Goal: Task Accomplishment & Management: Manage account settings

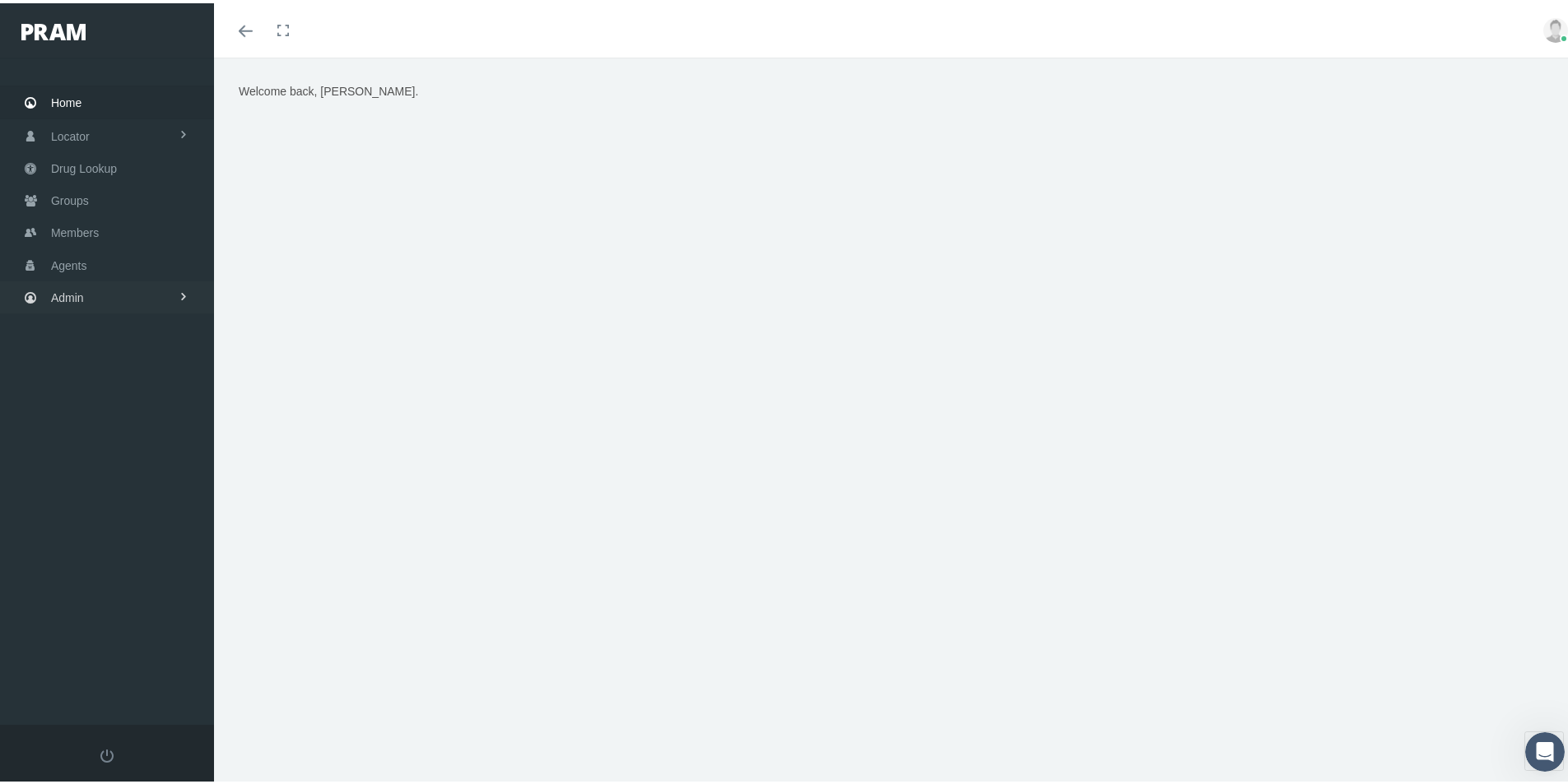
click at [69, 298] on span "Admin" at bounding box center [67, 294] width 33 height 31
click at [95, 569] on span "Eligibility File Uploads" at bounding box center [124, 571] width 112 height 28
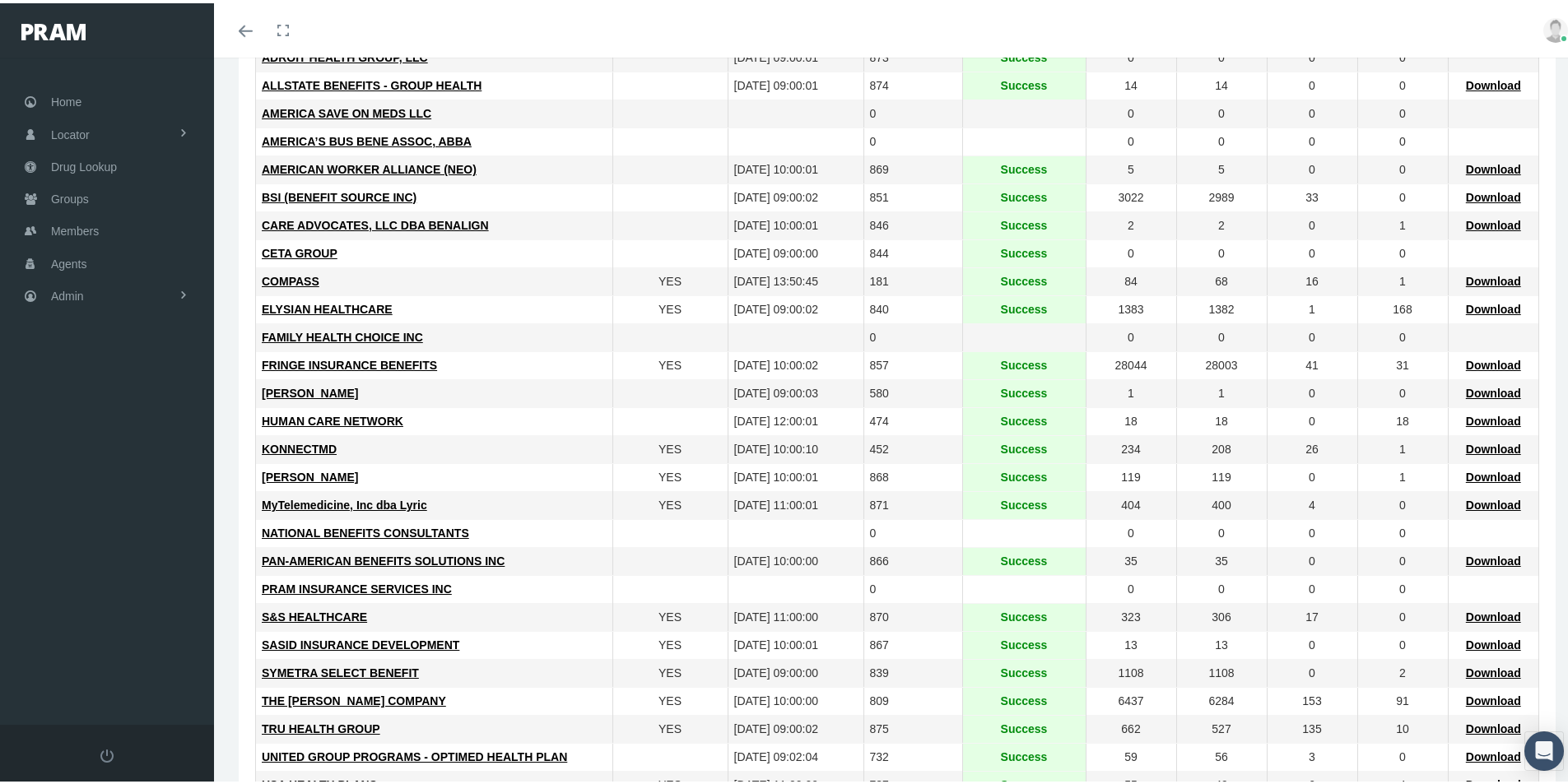
scroll to position [335, 0]
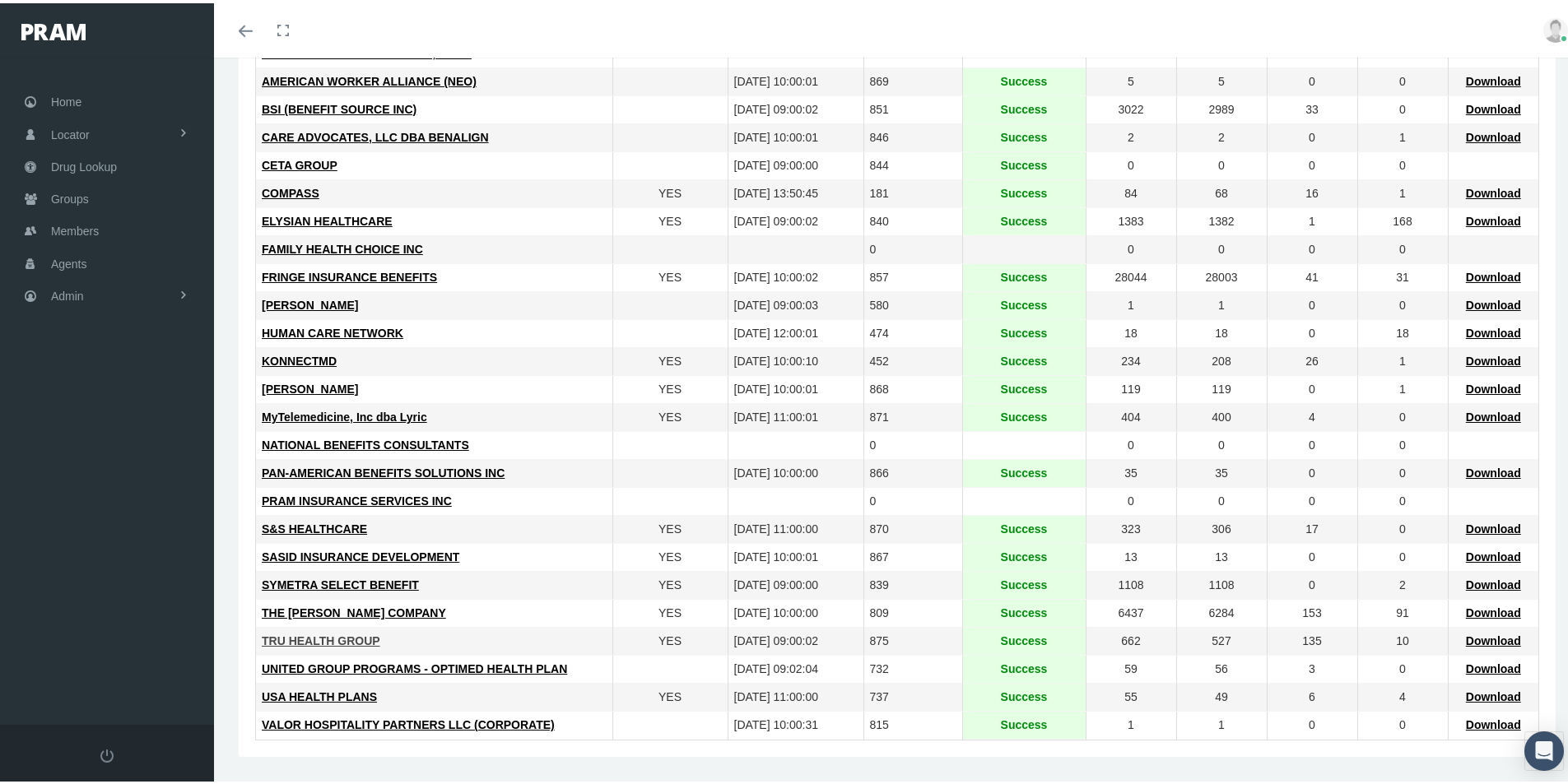
click at [308, 636] on span "TRU HEALTH GROUP" at bounding box center [321, 638] width 119 height 13
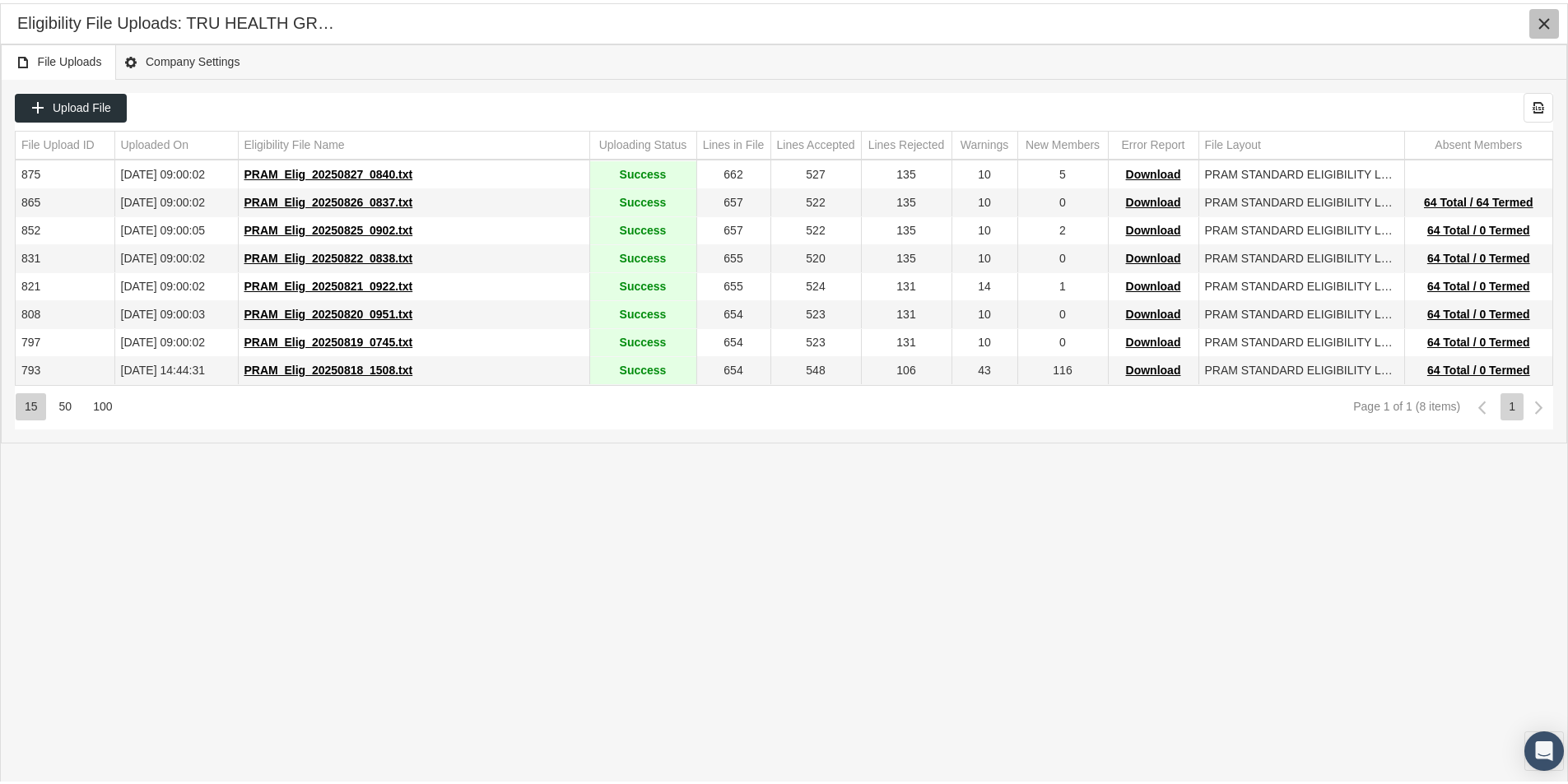
click at [1542, 13] on icon "Close" at bounding box center [1545, 21] width 15 height 15
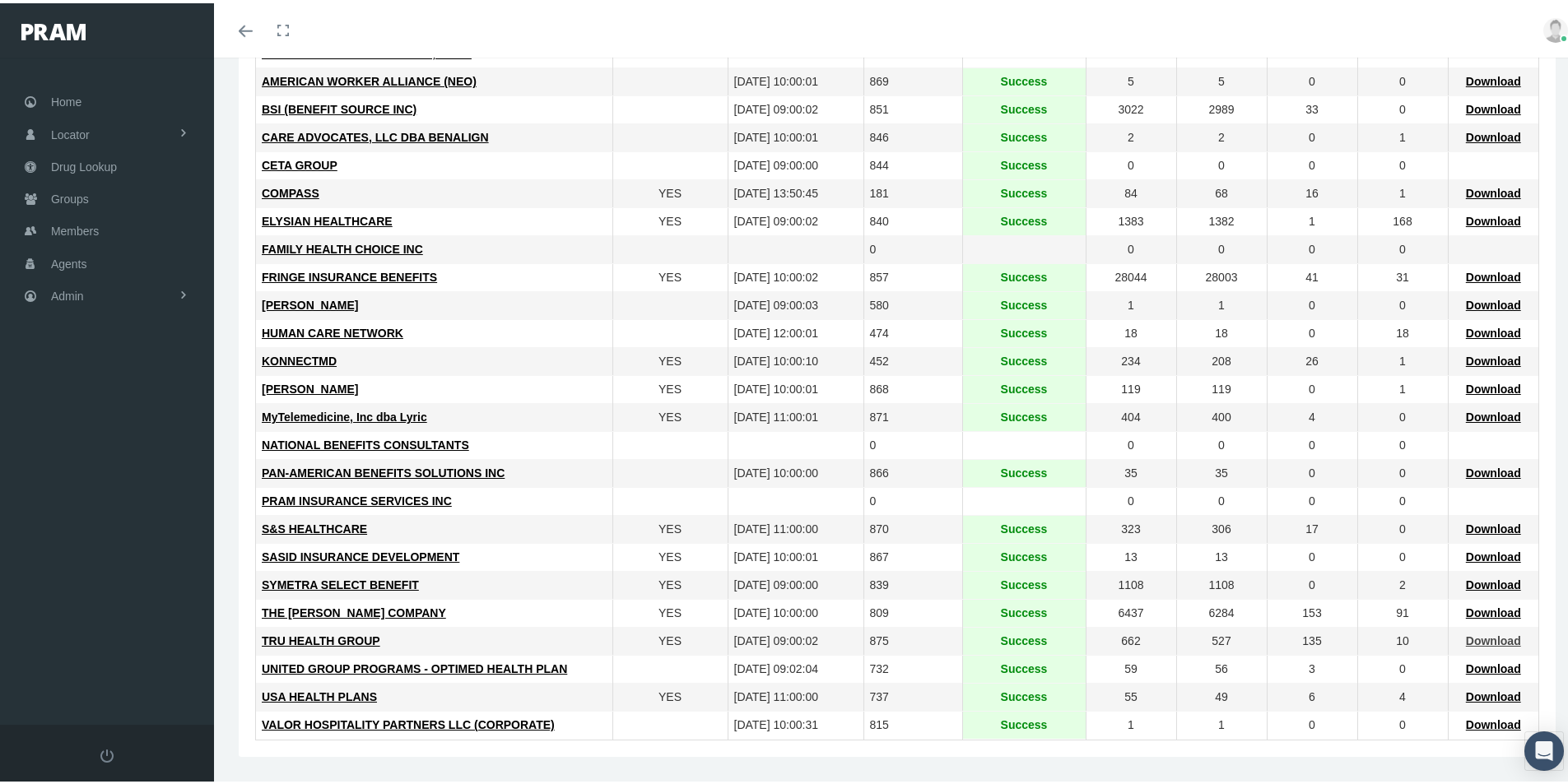
click at [1477, 638] on span "Download" at bounding box center [1493, 638] width 55 height 13
click at [563, 693] on div "USA HEALTH PLANS" at bounding box center [434, 694] width 345 height 16
click at [630, 722] on td "Data grid" at bounding box center [670, 722] width 116 height 28
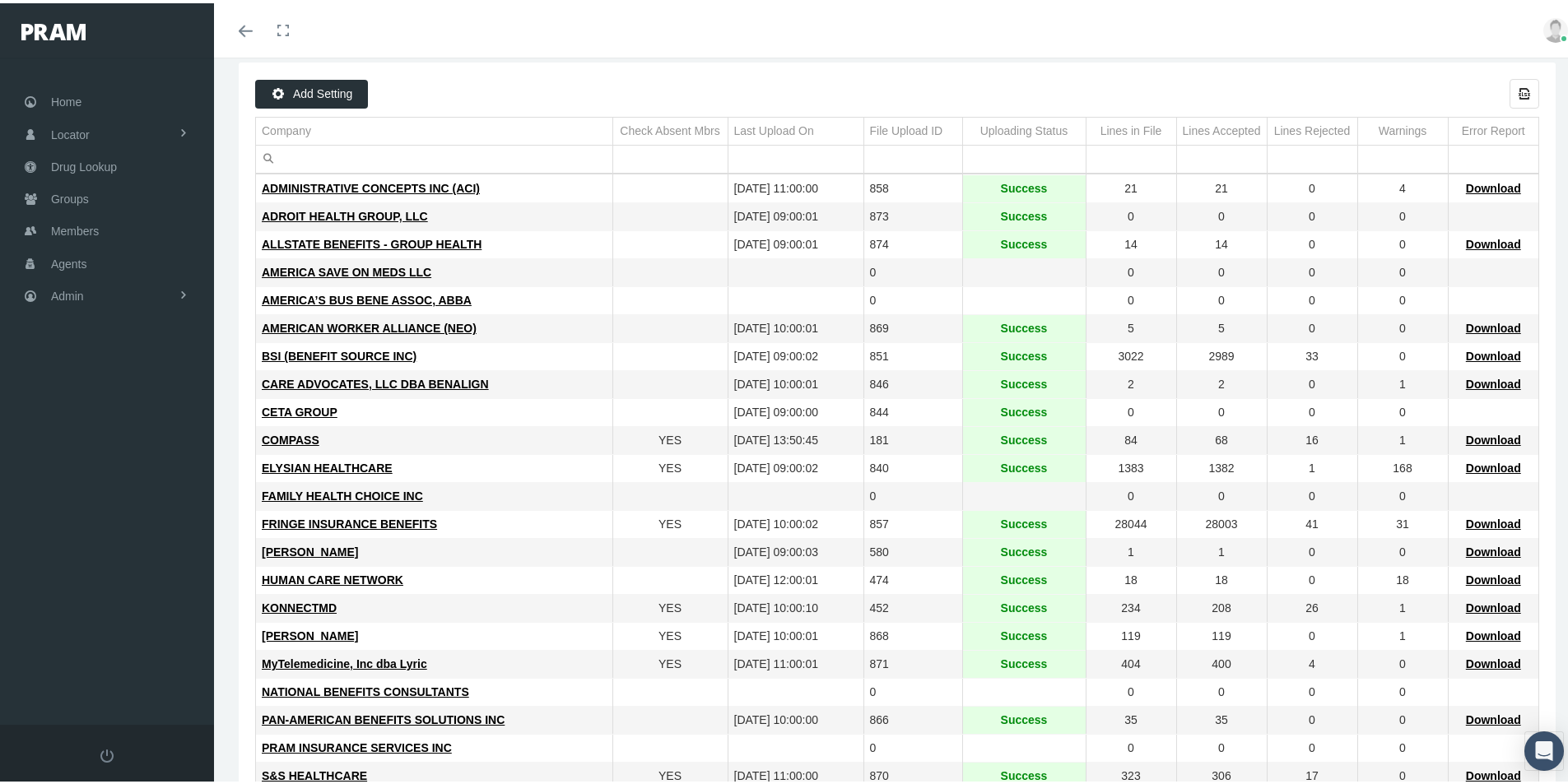
scroll to position [0, 0]
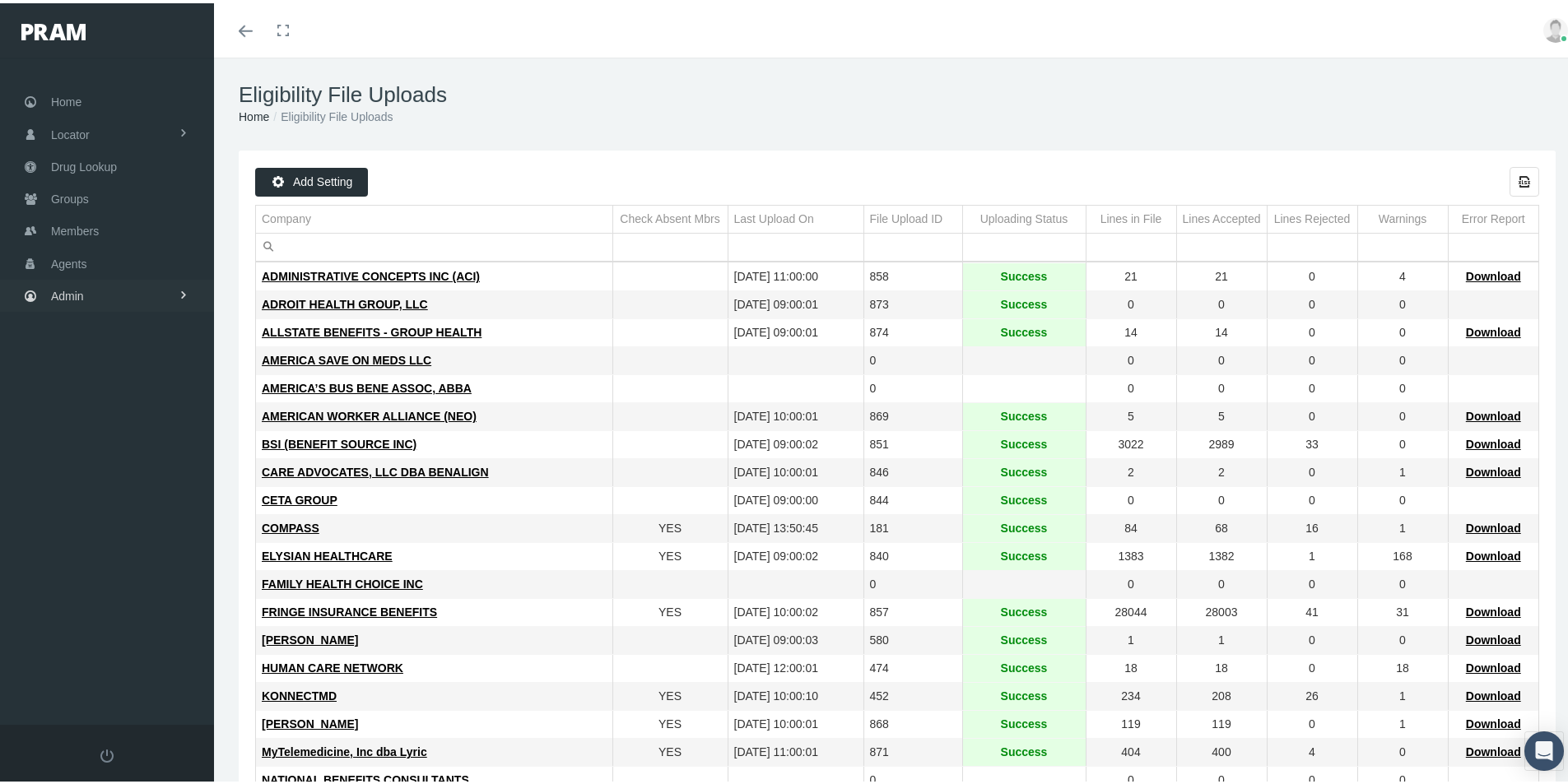
click at [72, 294] on span "Admin" at bounding box center [67, 292] width 33 height 31
click at [85, 420] on span "Group Billing" at bounding box center [101, 420] width 66 height 28
click at [86, 513] on span "Multiple Group Invoice" at bounding box center [121, 511] width 115 height 28
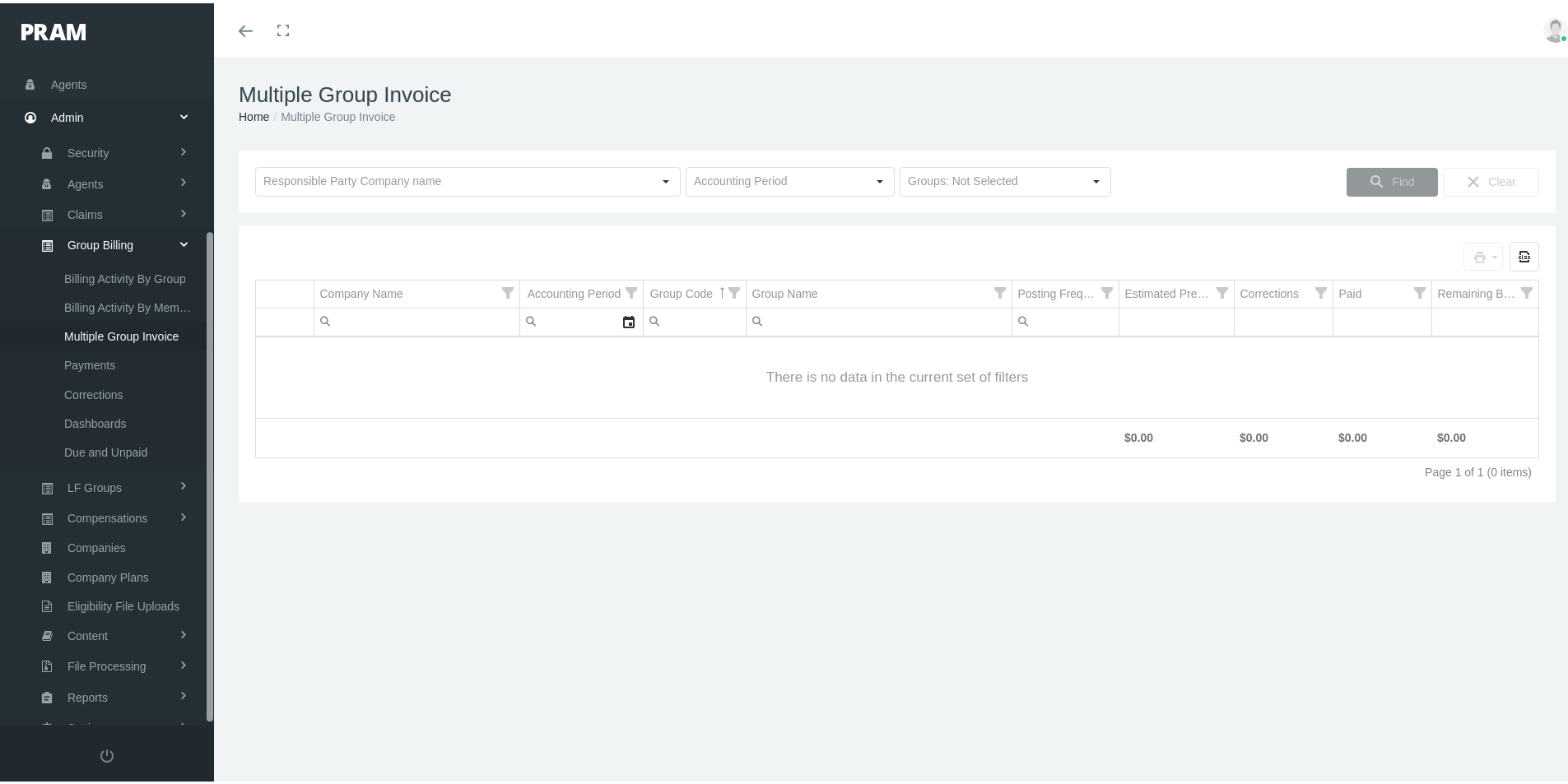
scroll to position [234, 0]
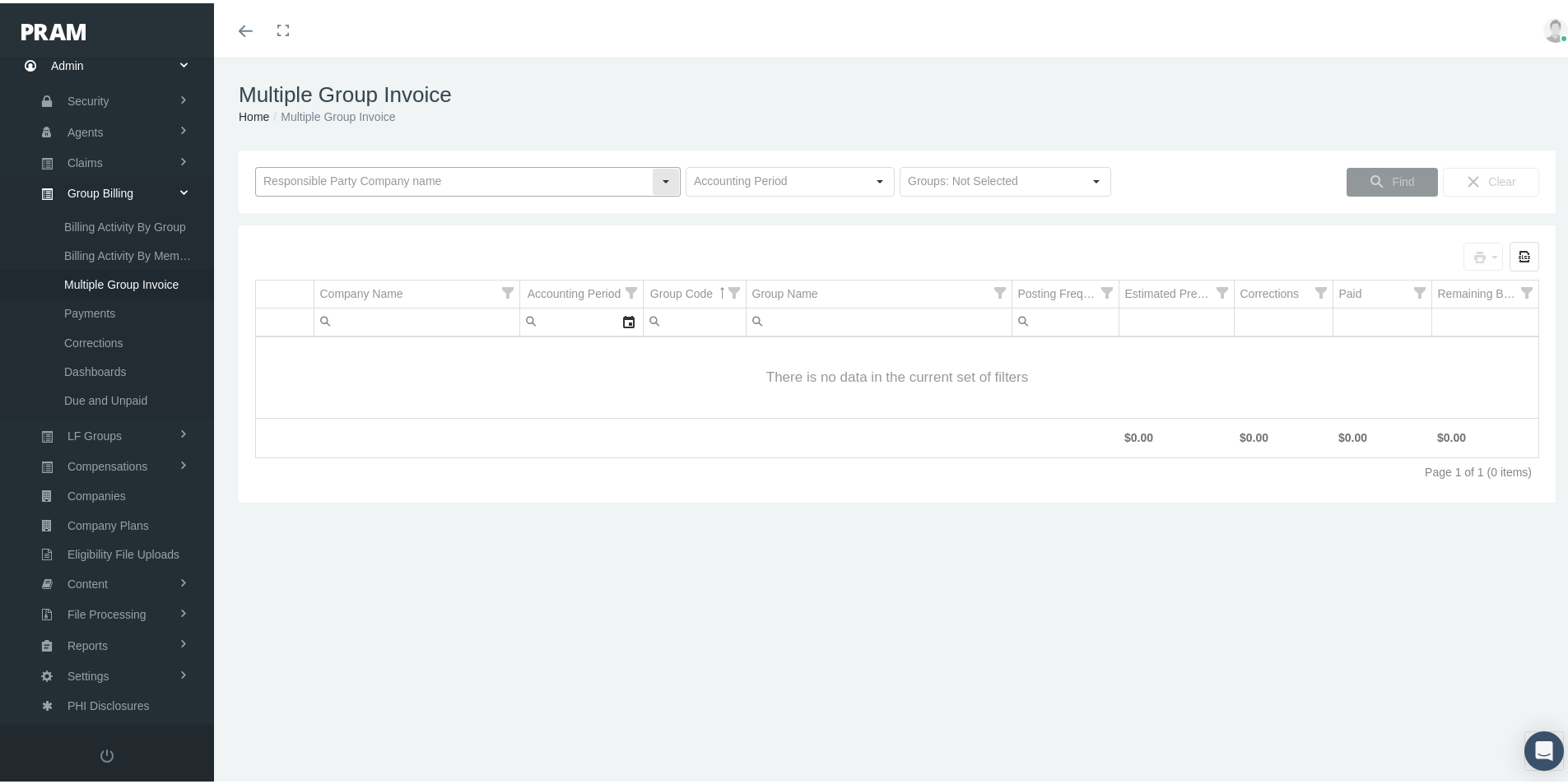
click at [316, 176] on input "text" at bounding box center [454, 178] width 396 height 28
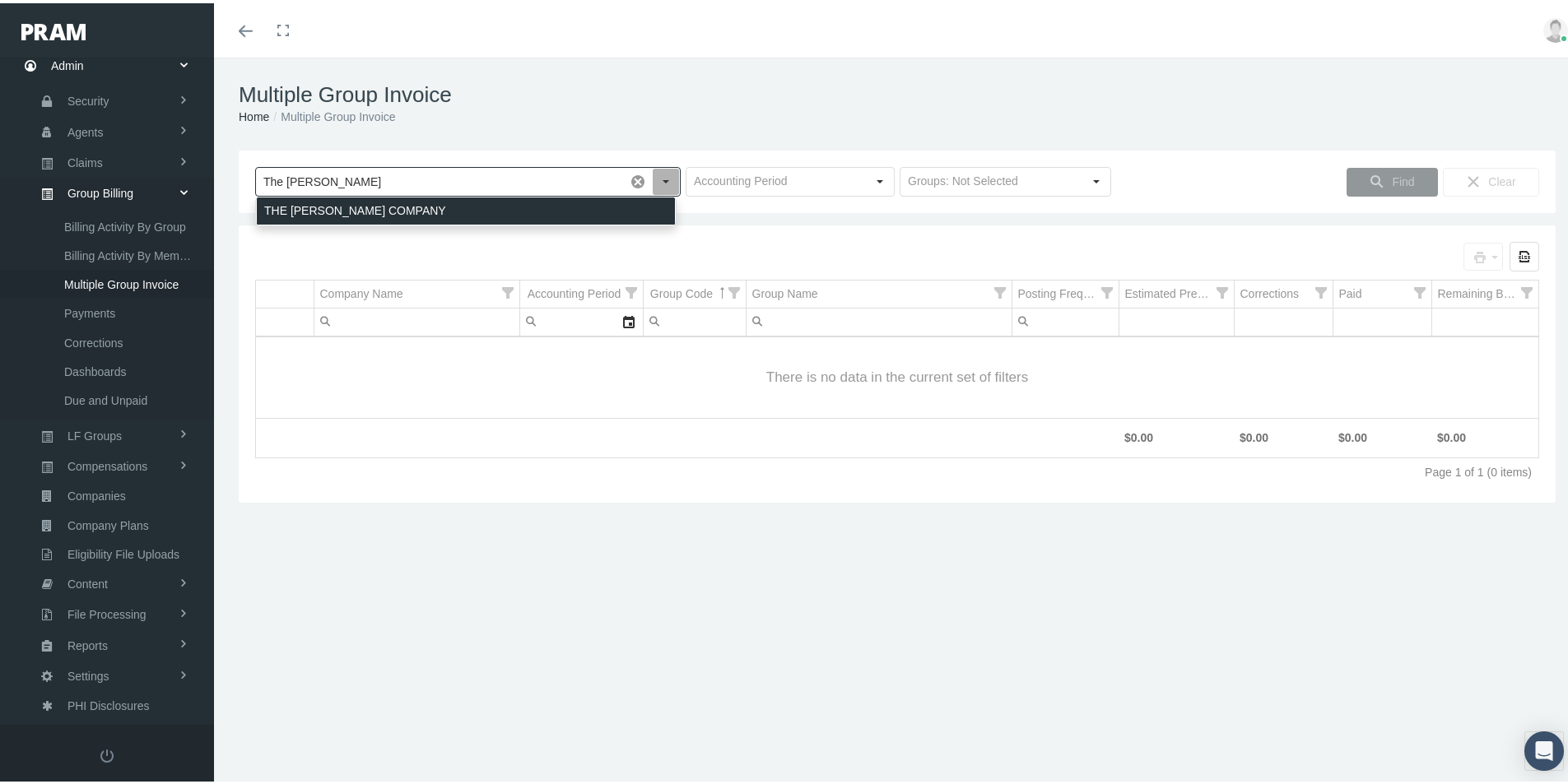
drag, startPoint x: 328, startPoint y: 207, endPoint x: 570, endPoint y: 210, distance: 242.0
click at [328, 206] on div "THE LOOMIS COMPANY" at bounding box center [466, 208] width 418 height 27
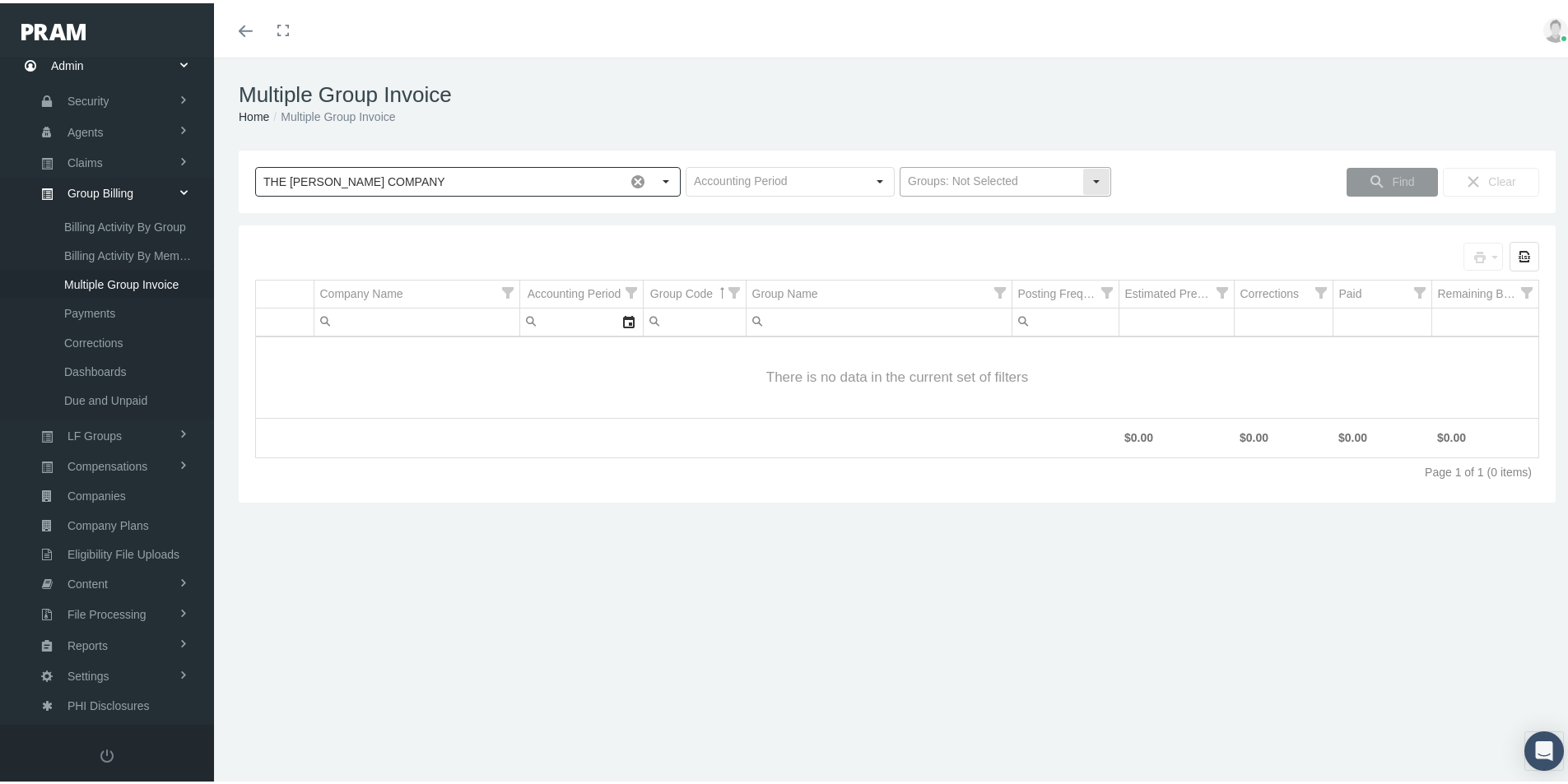
type input "THE LOOMIS COMPANY"
click at [921, 174] on input "text" at bounding box center [991, 178] width 182 height 28
click at [636, 175] on span at bounding box center [637, 178] width 28 height 28
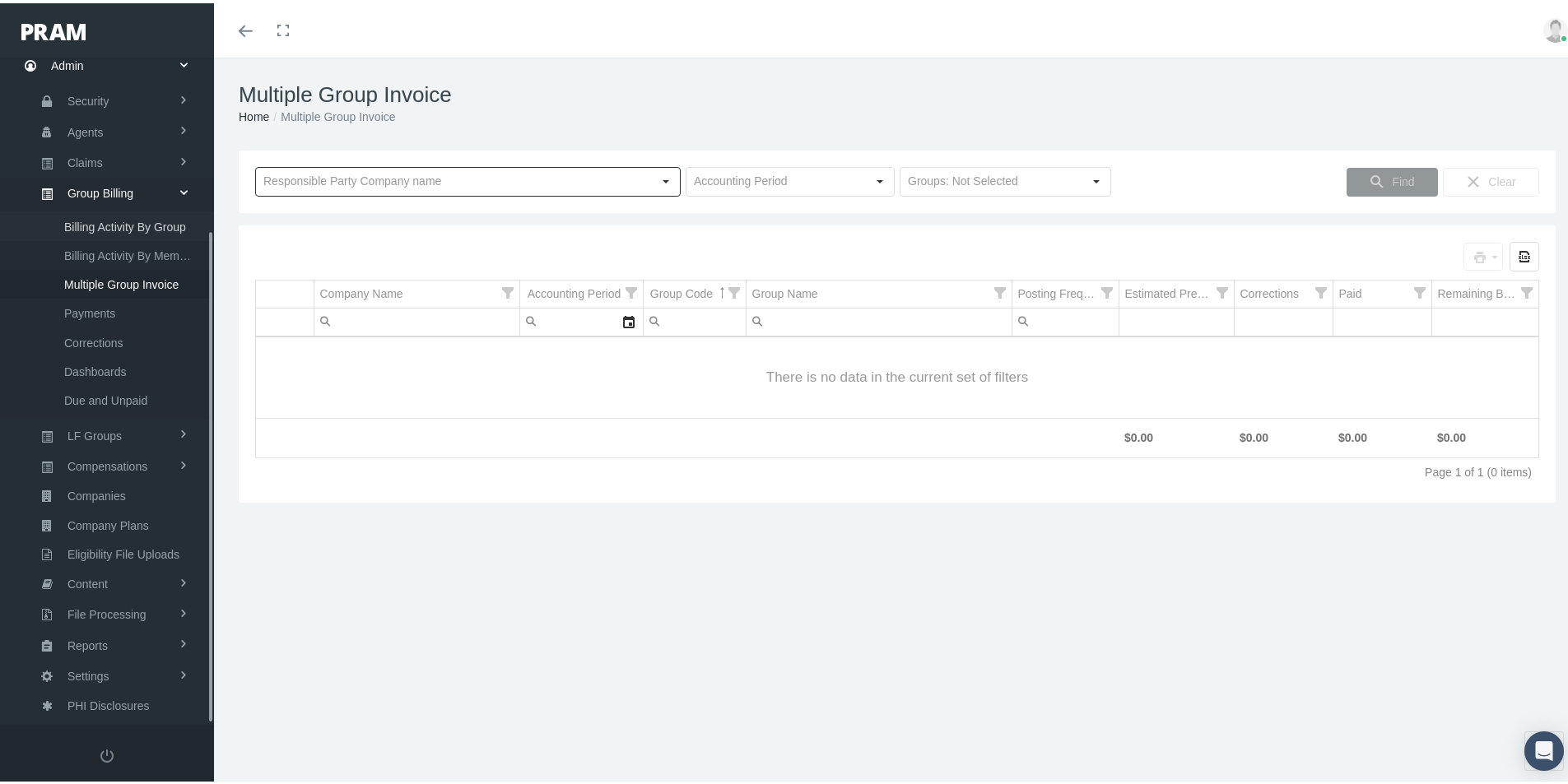
click at [117, 221] on span "Billing Activity By Group" at bounding box center [125, 224] width 121 height 28
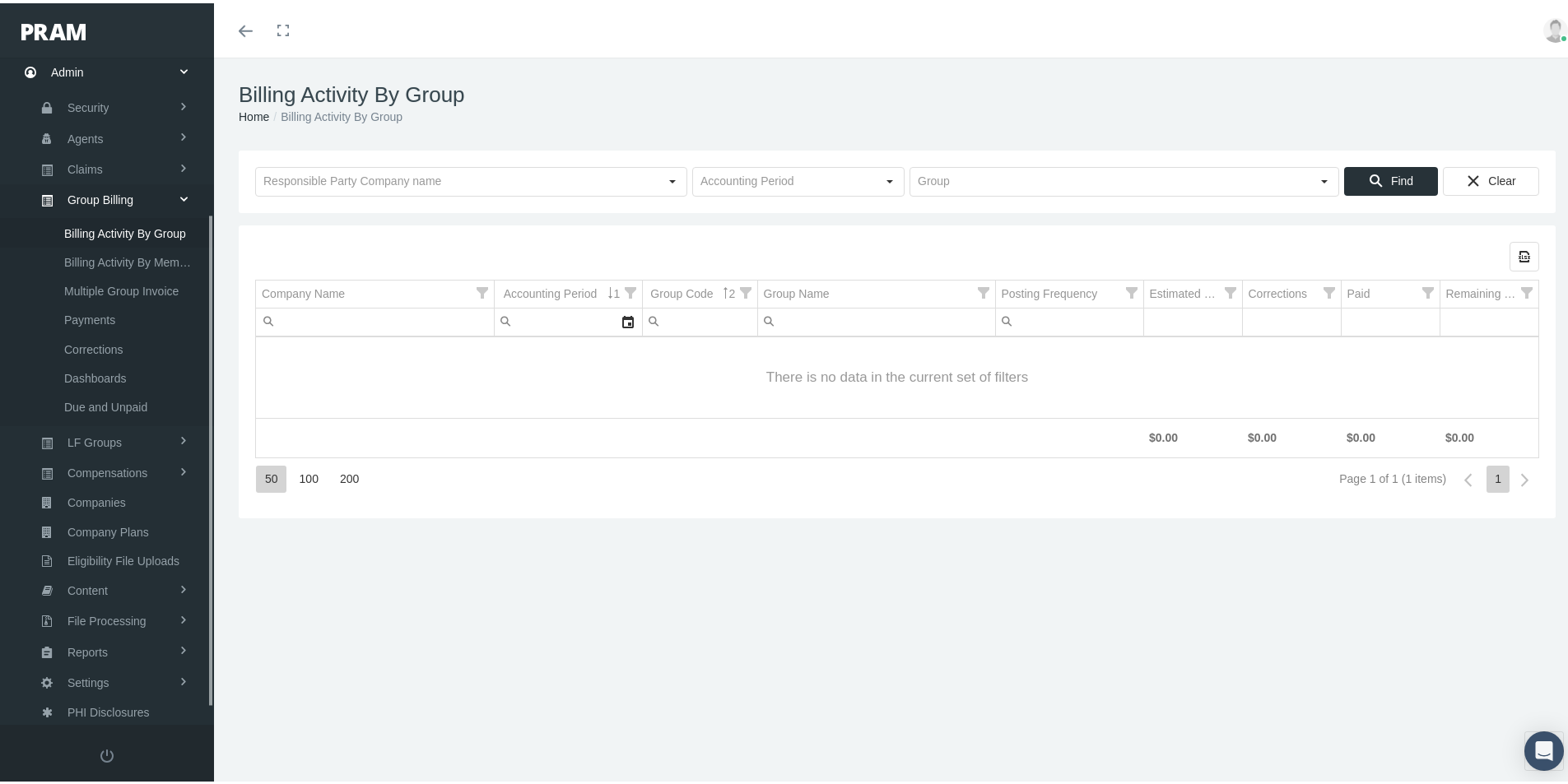
scroll to position [234, 0]
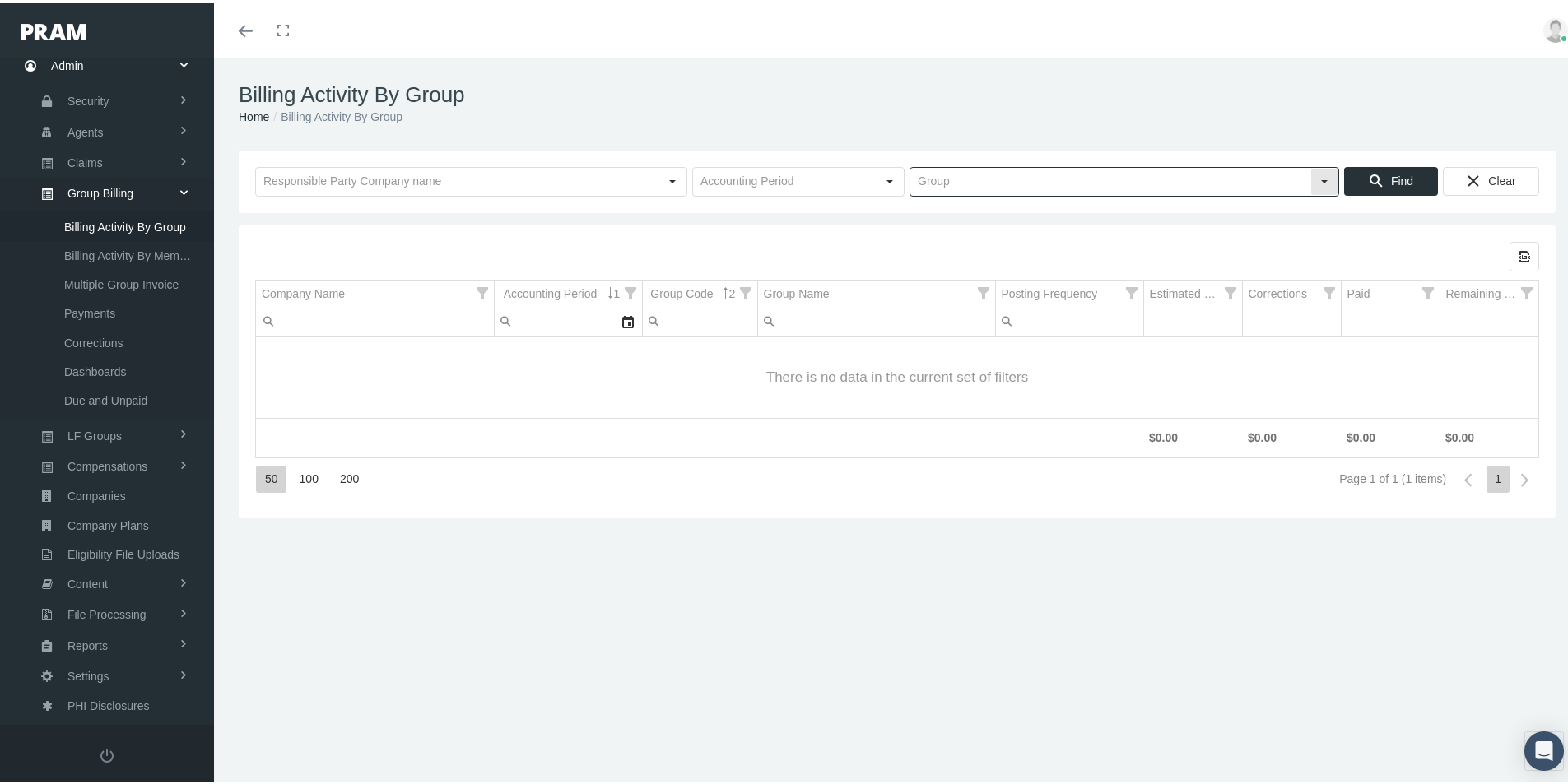
click at [921, 178] on input "text" at bounding box center [1111, 178] width 400 height 28
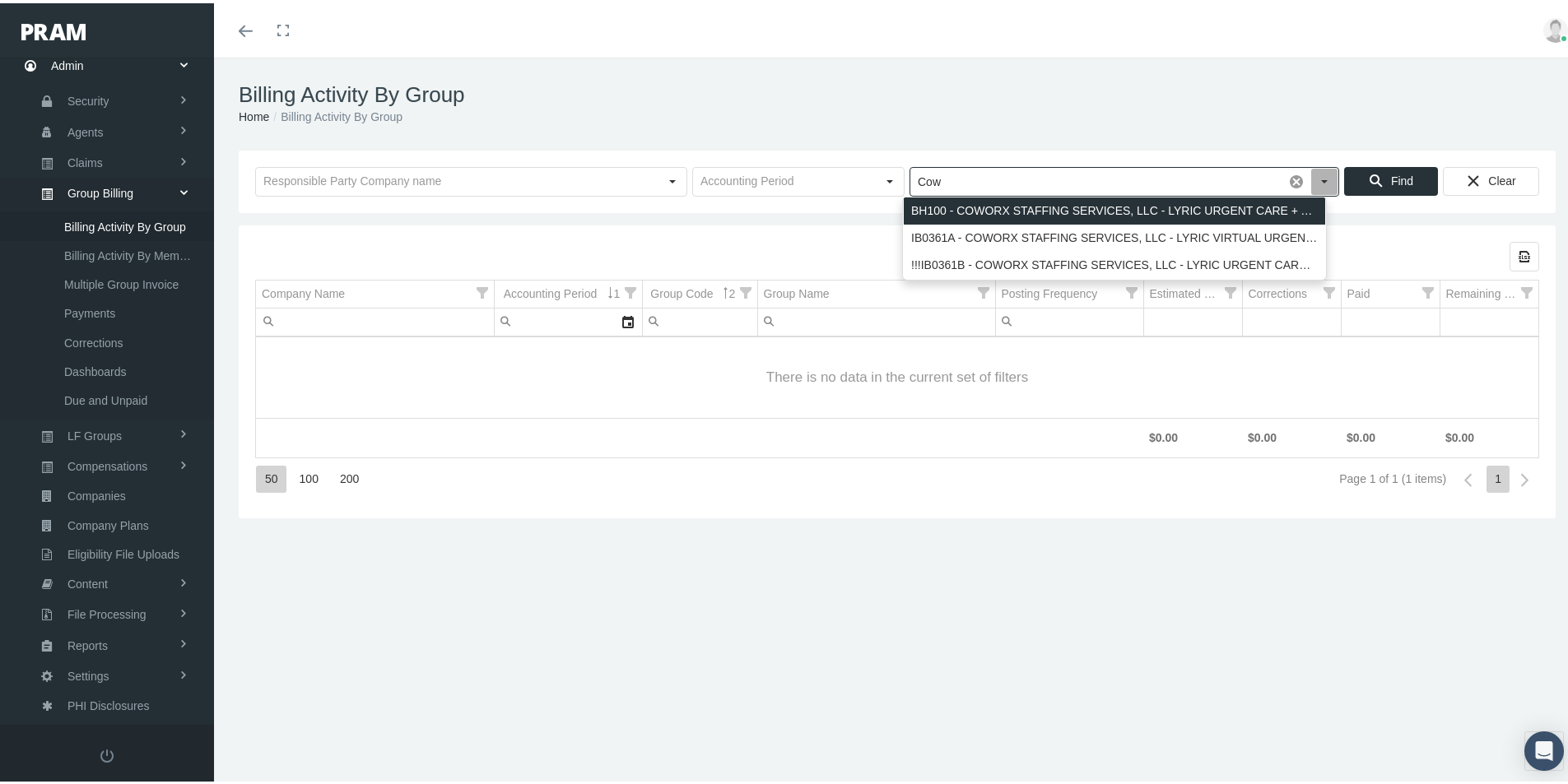
click at [1048, 211] on div "BH100 - COWORX STAFFING SERVICES, LLC - LYRIC URGENT CARE + ACUTE RX + ACA" at bounding box center [1114, 208] width 421 height 27
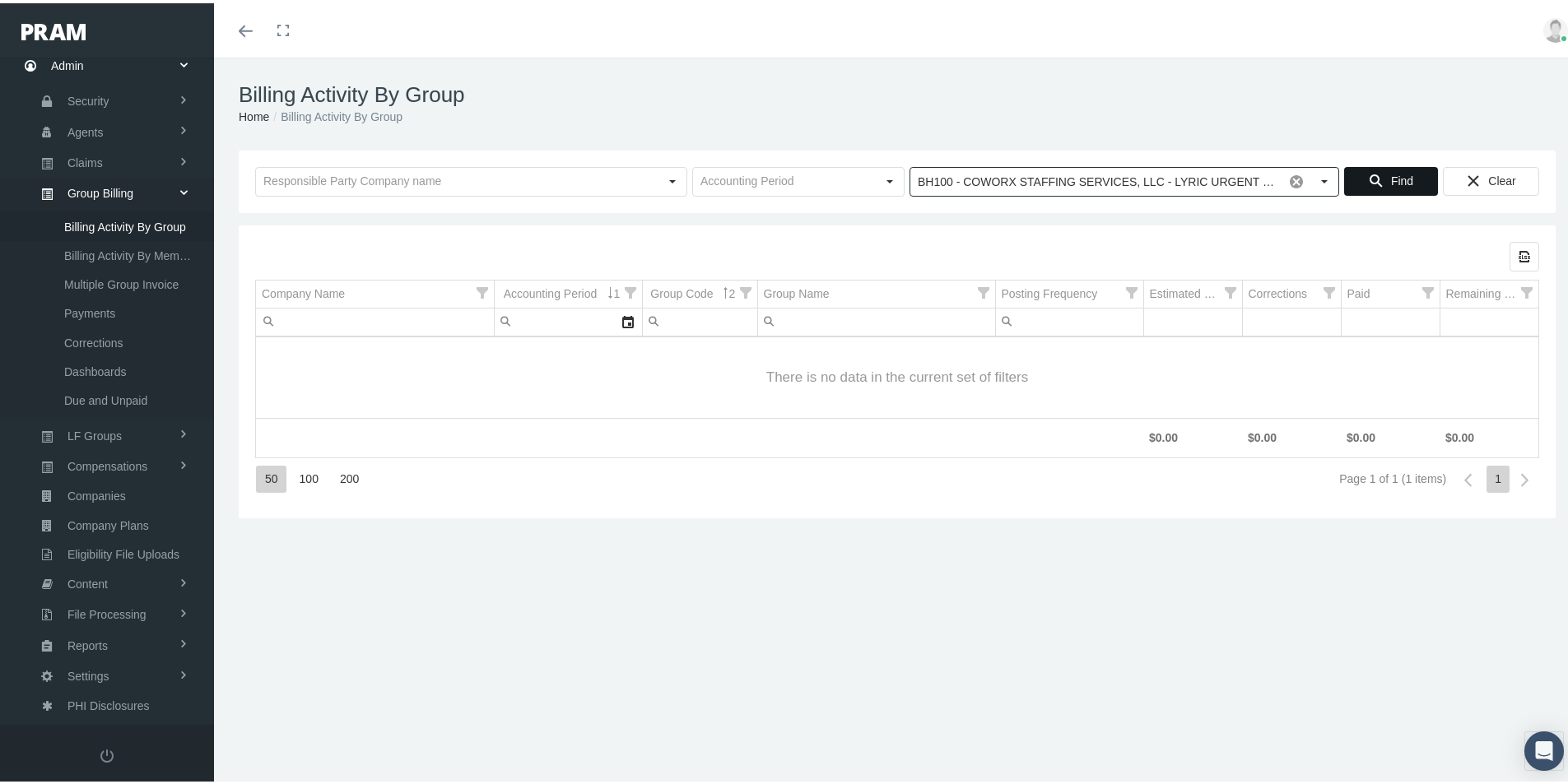
type input "BH100 - COWORX STAFFING SERVICES, LLC - LYRIC URGENT CARE + ACUTE RX + ACA"
click at [1391, 178] on span "Find" at bounding box center [1402, 178] width 23 height 13
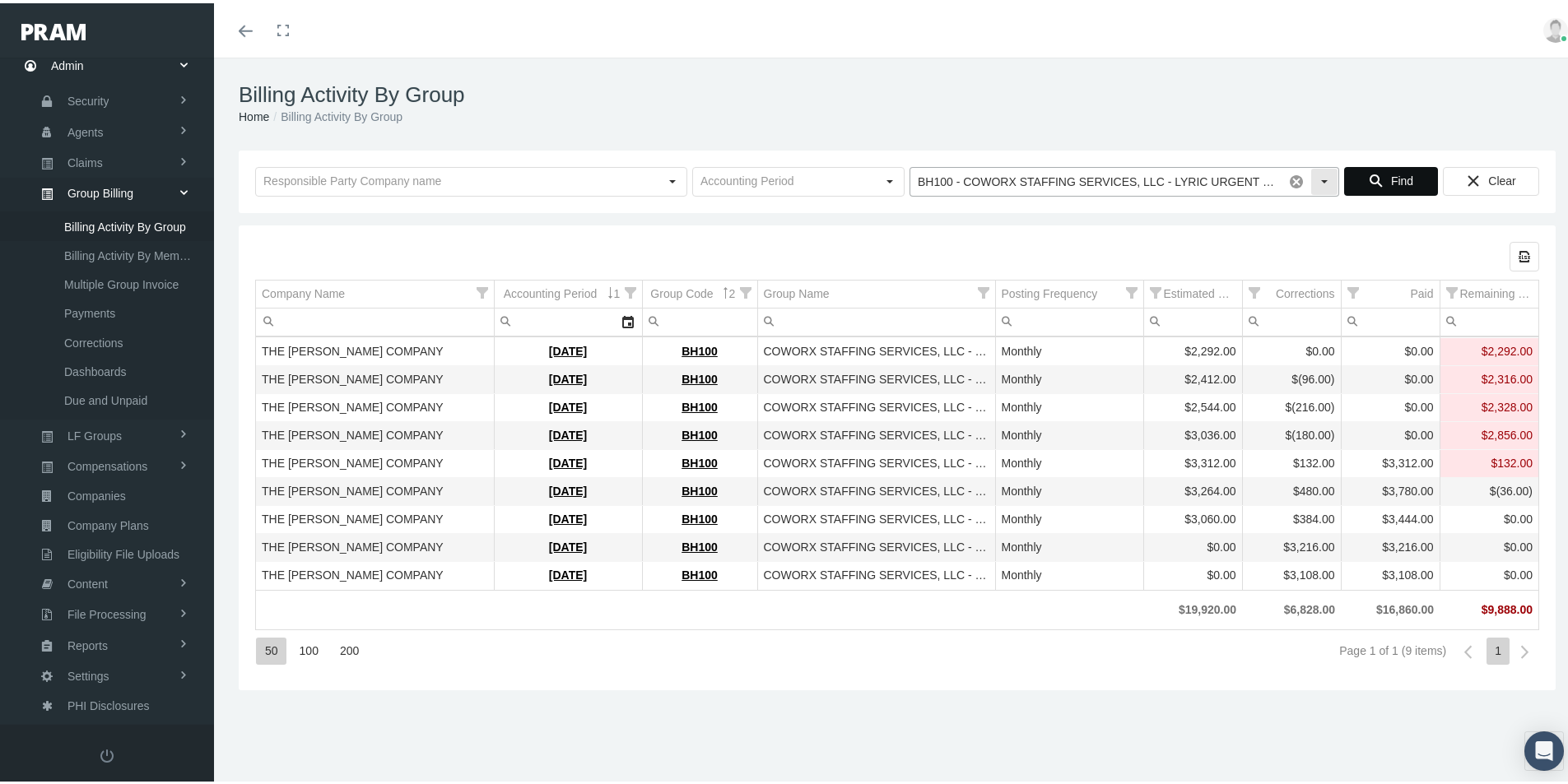
click at [1285, 174] on span at bounding box center [1296, 178] width 28 height 28
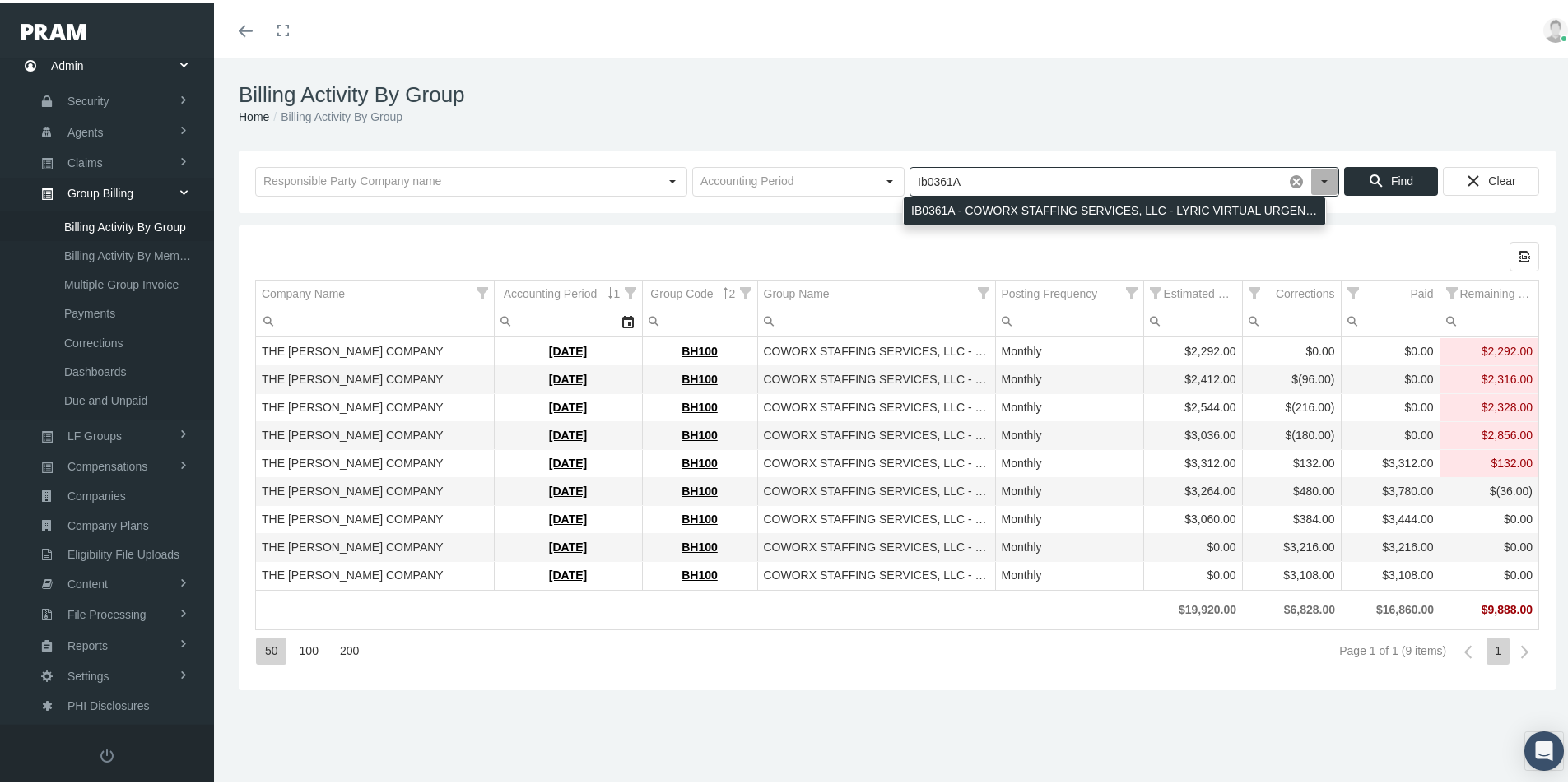
click at [992, 207] on div "IB0361A - COWORX STAFFING SERVICES, LLC - LYRIC VIRTUAL URGENT CARE" at bounding box center [1114, 208] width 421 height 27
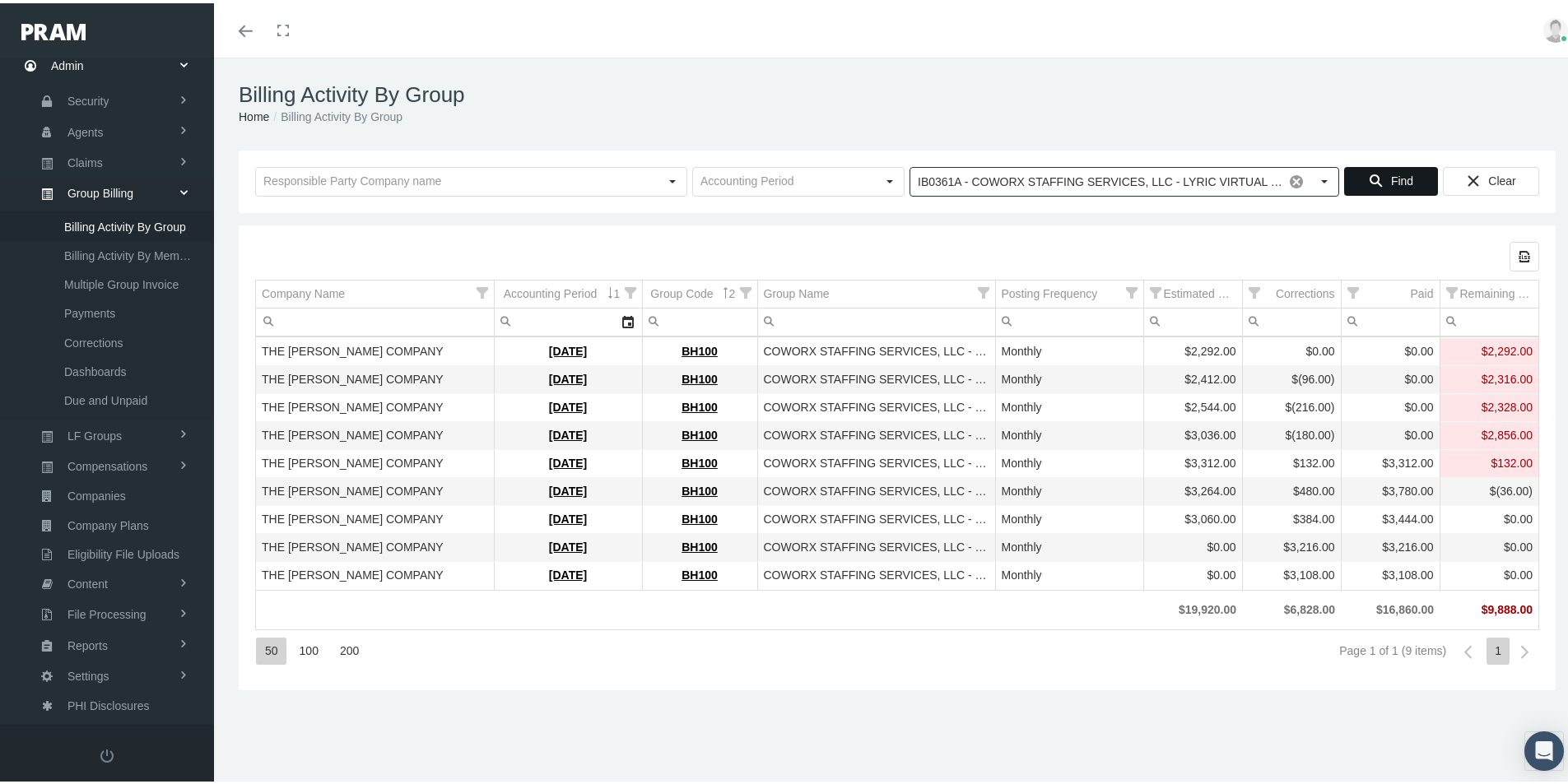
type input "IB0361A - COWORX STAFFING SERVICES, LLC - LYRIC VIRTUAL URGENT CARE"
click at [1385, 169] on div "Find" at bounding box center [1391, 178] width 92 height 27
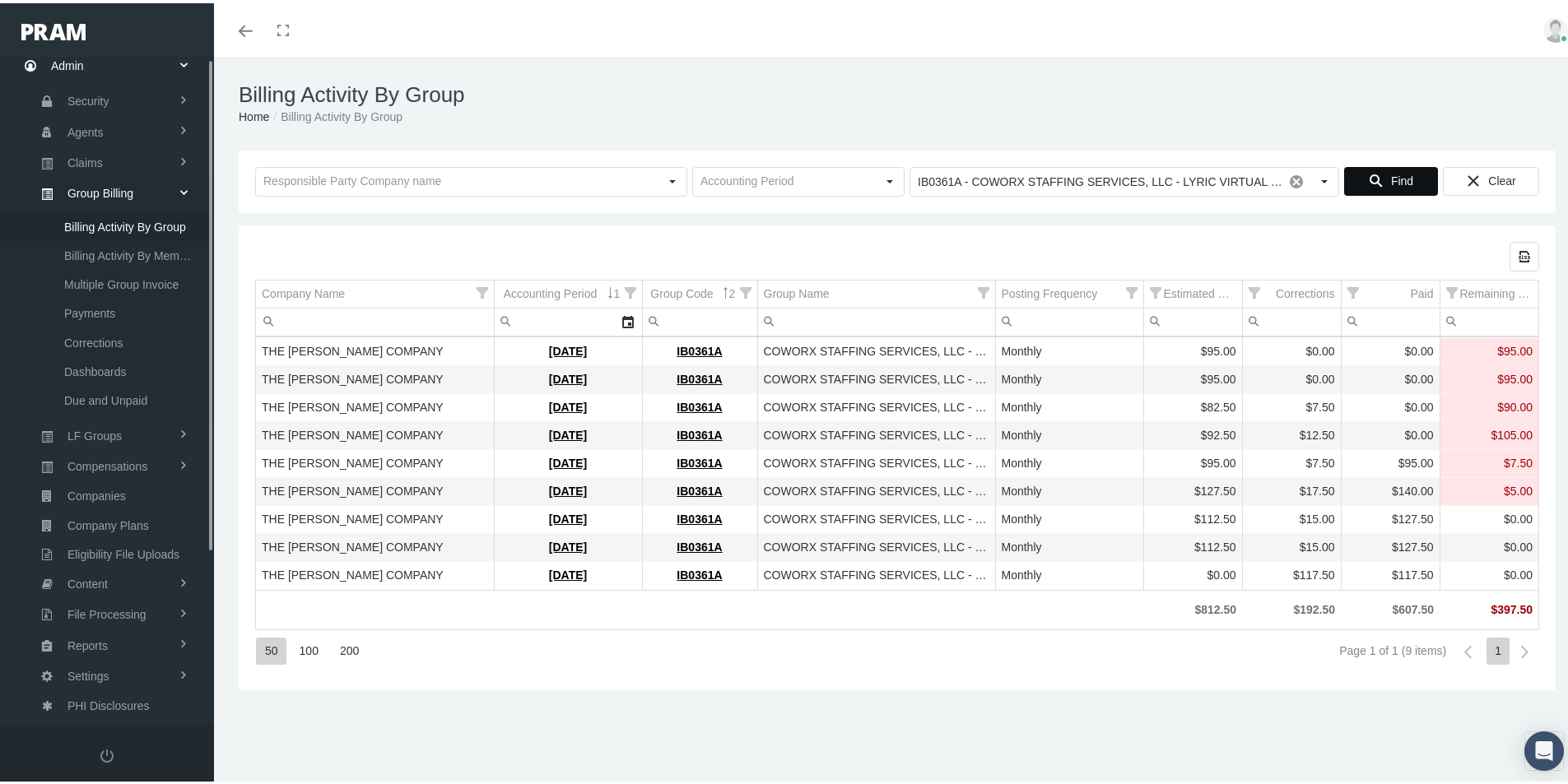
scroll to position [0, 0]
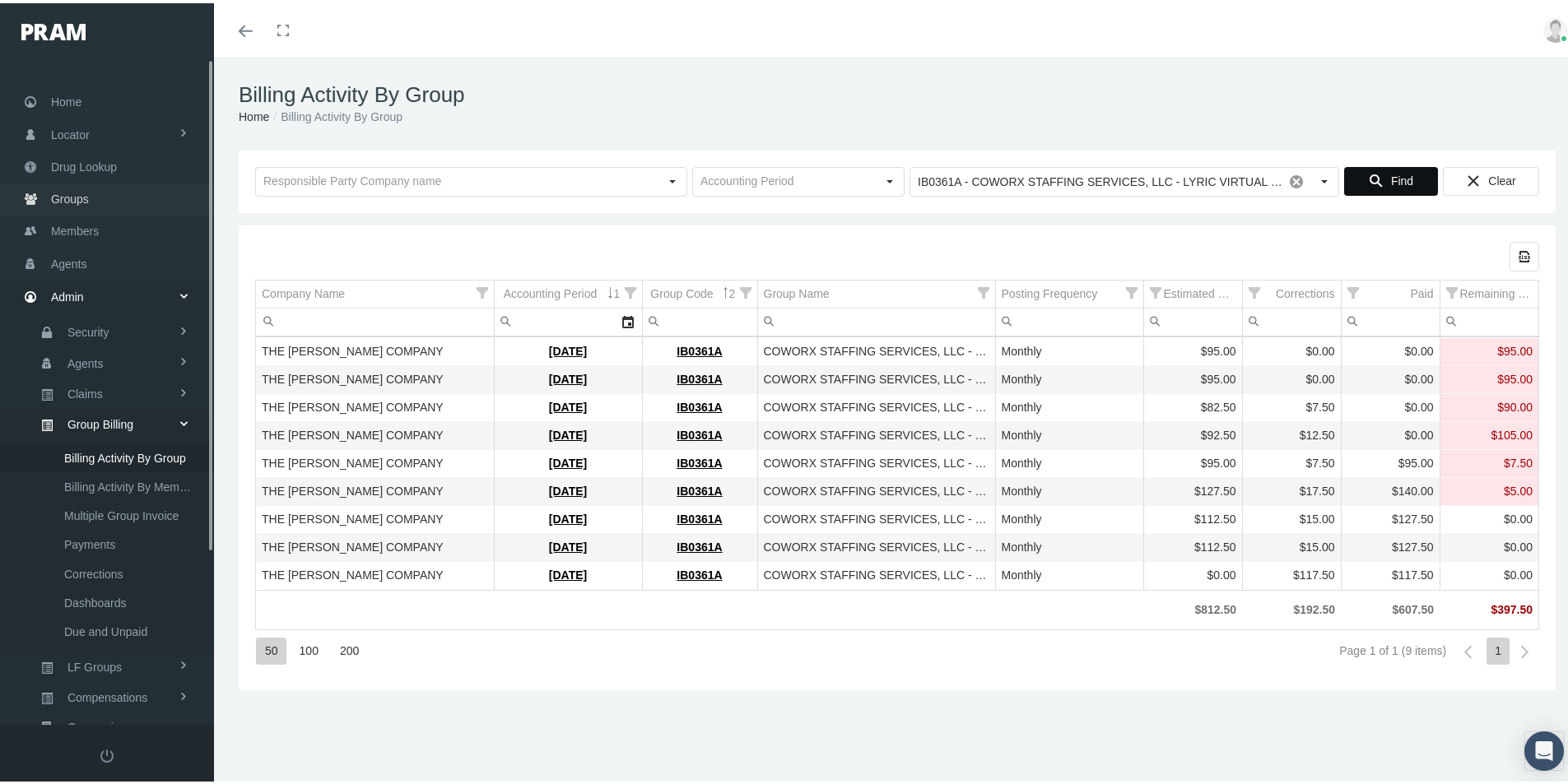
click at [68, 194] on span "Groups" at bounding box center [70, 195] width 38 height 31
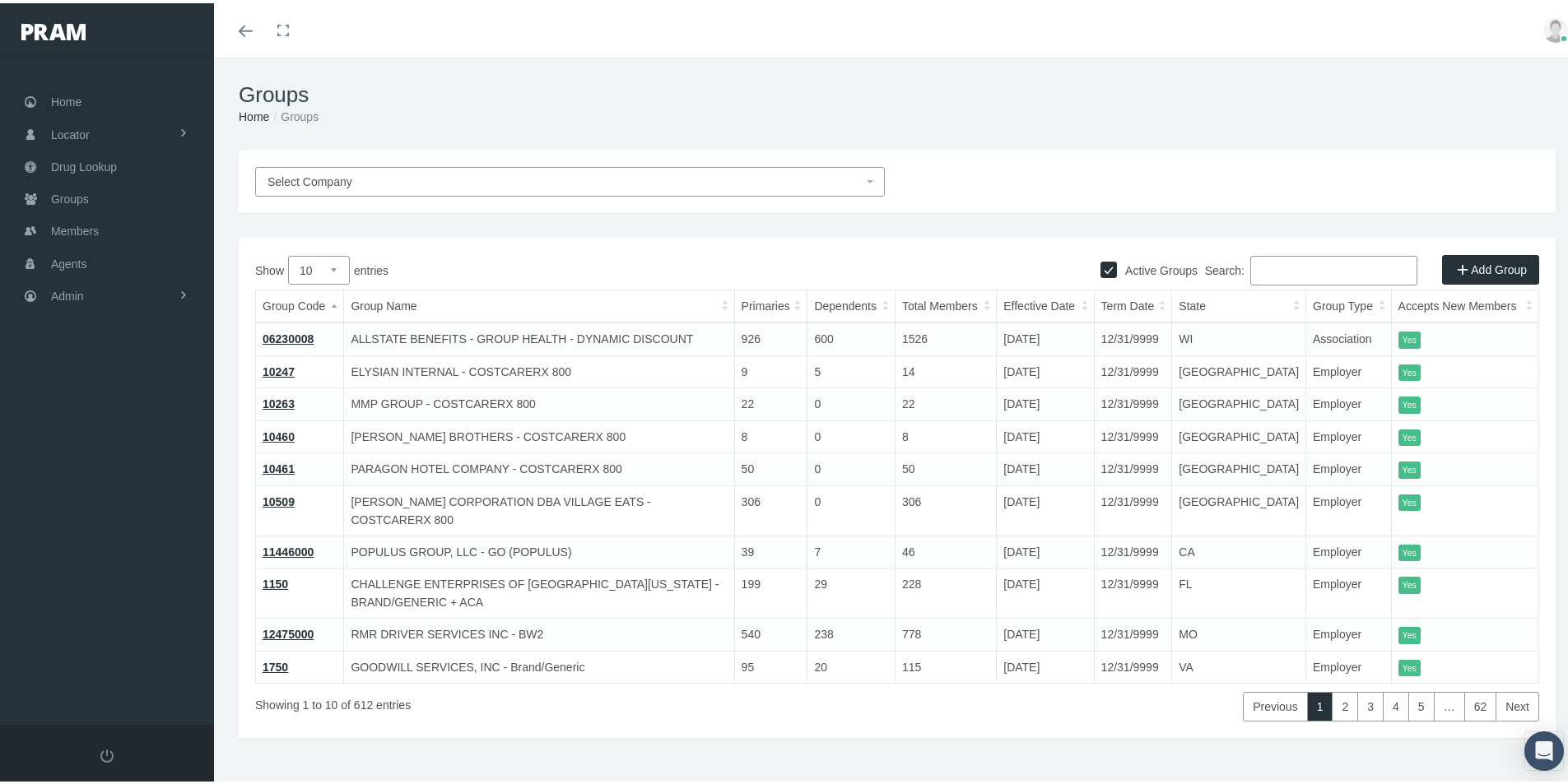
click at [1259, 271] on input "Search:" at bounding box center [1333, 267] width 167 height 29
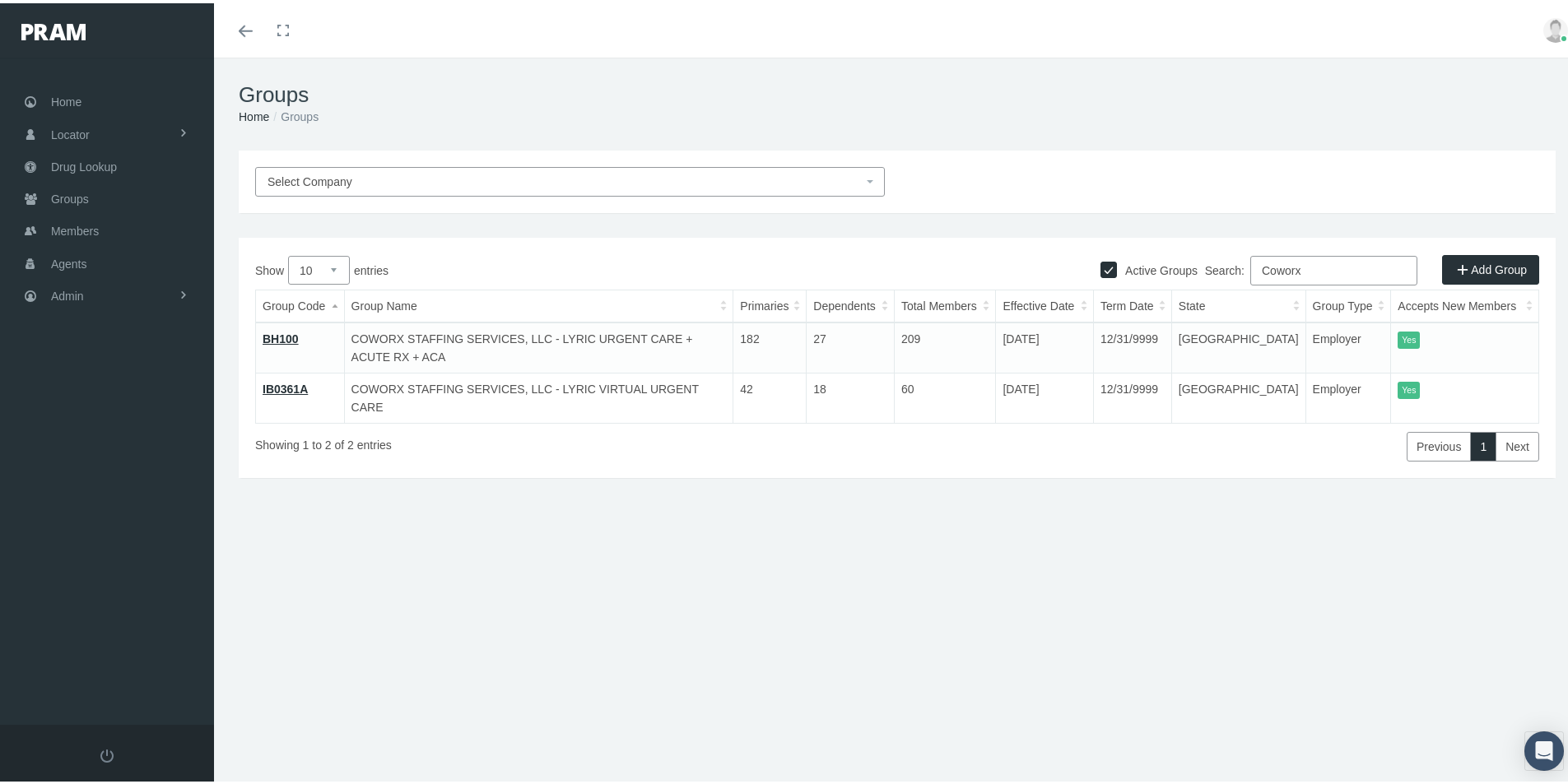
type input "Coworx"
click at [317, 617] on div "Groups Home Groups Select Company Active Groups Add Group Show 10 1" at bounding box center [896, 428] width 1366 height 748
drag, startPoint x: 498, startPoint y: 621, endPoint x: 492, endPoint y: 631, distance: 11.7
click at [492, 631] on div "Groups Home Groups Select Company Active Groups Add Group Show 10 1" at bounding box center [896, 428] width 1366 height 748
click at [459, 620] on div "Groups Home Groups Select Company Active Groups Add Group Show 10 1" at bounding box center [896, 428] width 1366 height 748
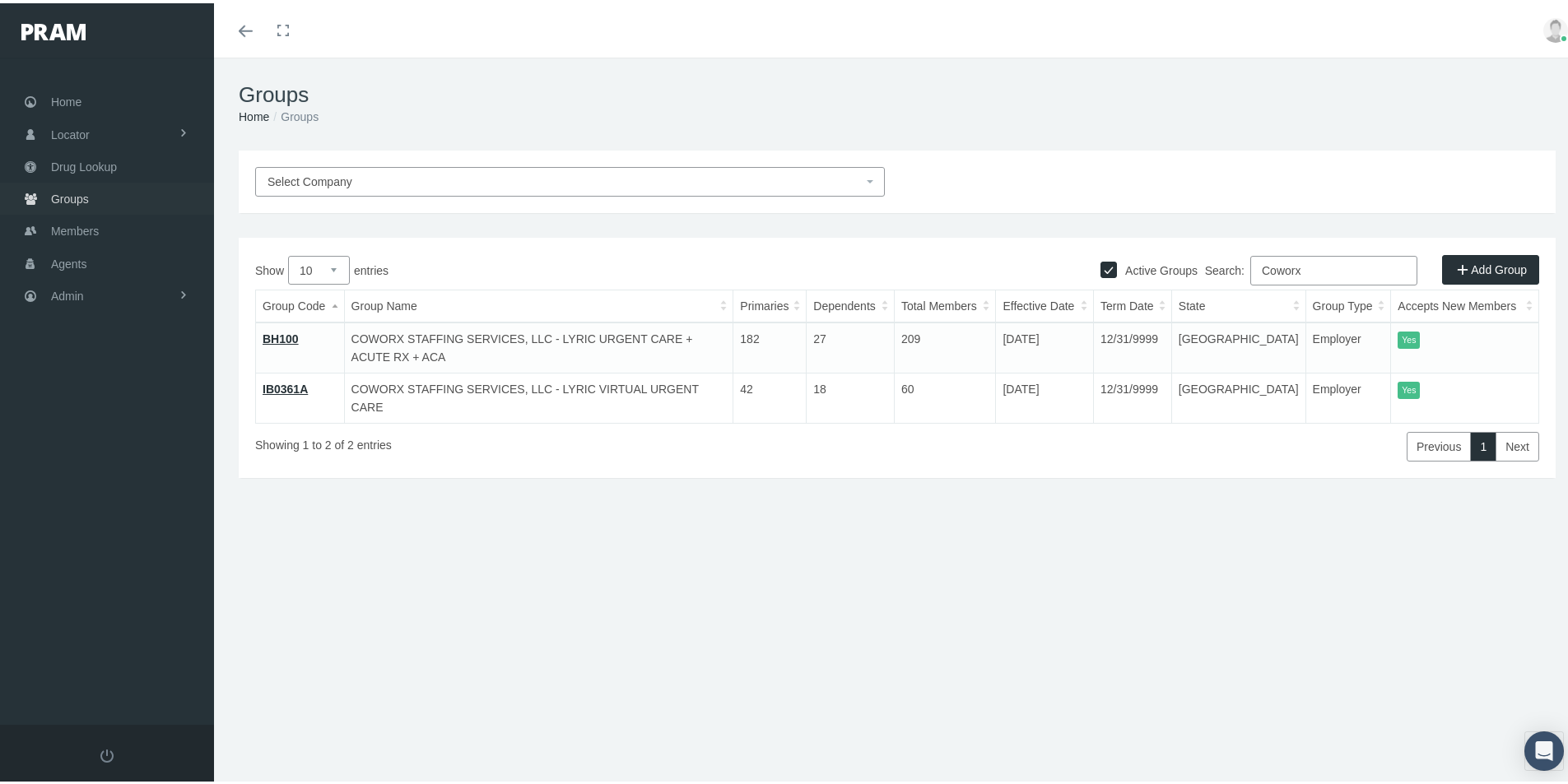
click at [71, 199] on span "Groups" at bounding box center [70, 195] width 38 height 31
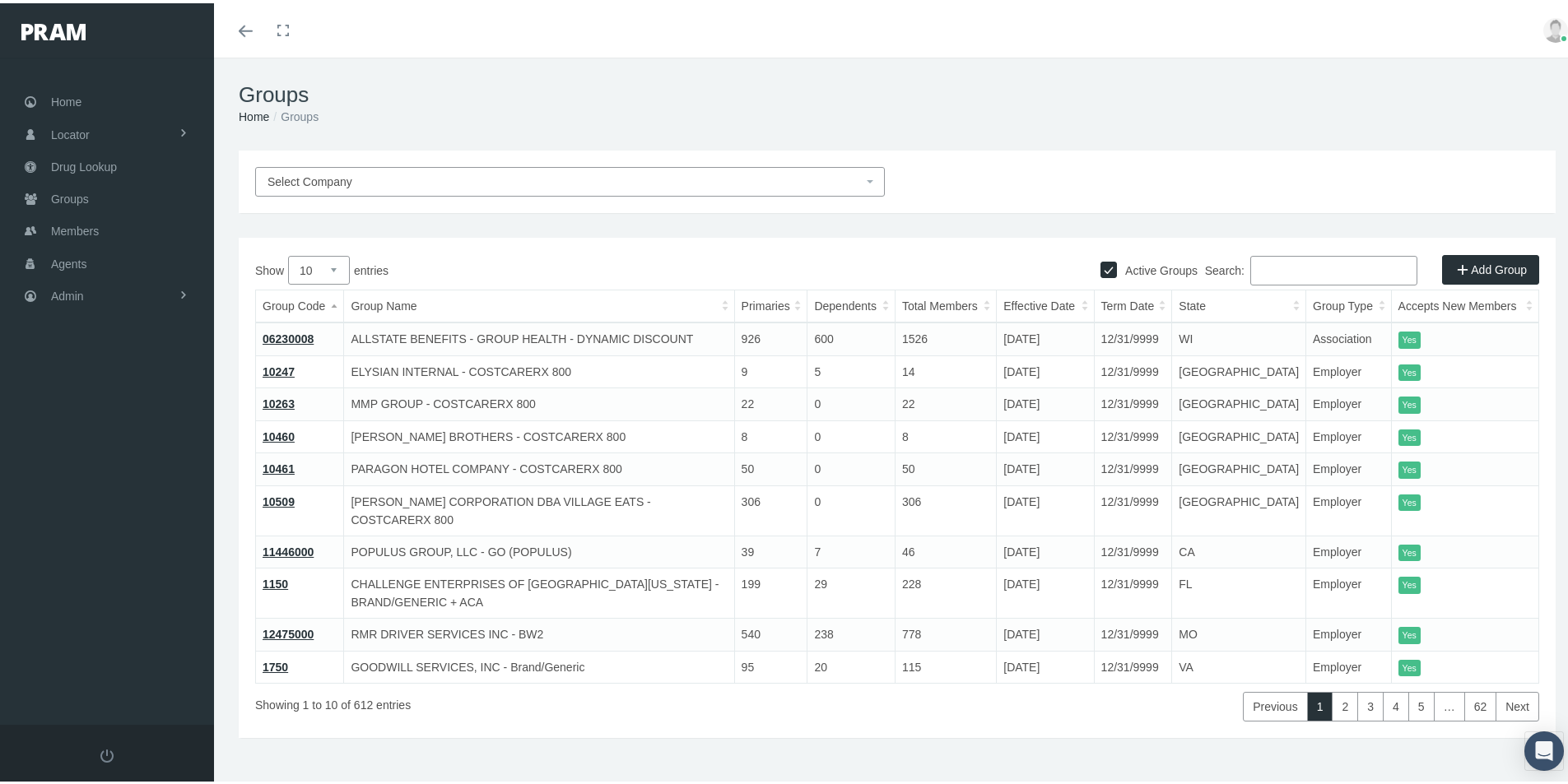
drag, startPoint x: 1255, startPoint y: 269, endPoint x: 1266, endPoint y: 268, distance: 11.0
click at [1256, 271] on input "Search:" at bounding box center [1333, 267] width 167 height 29
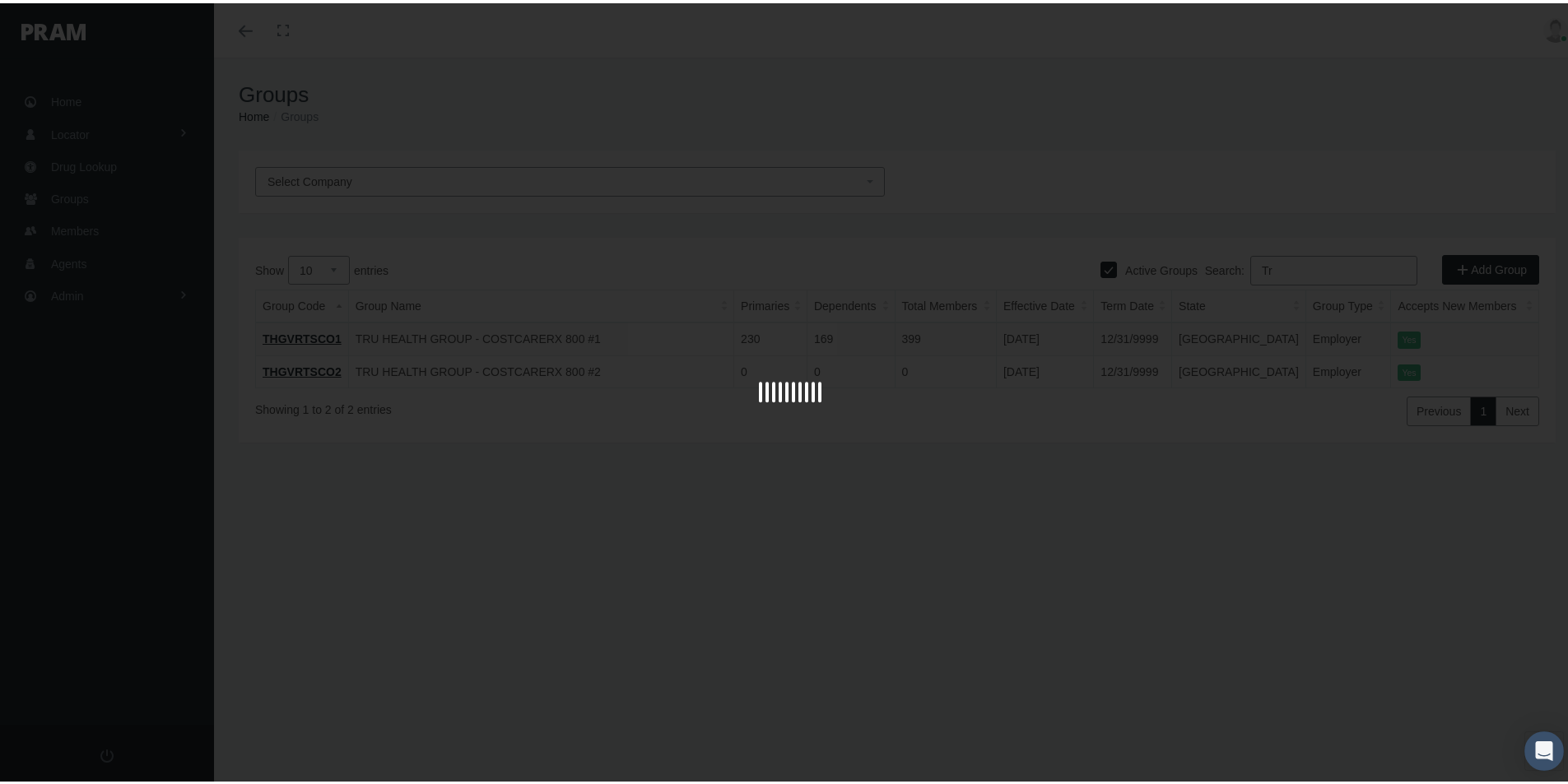
type input "T"
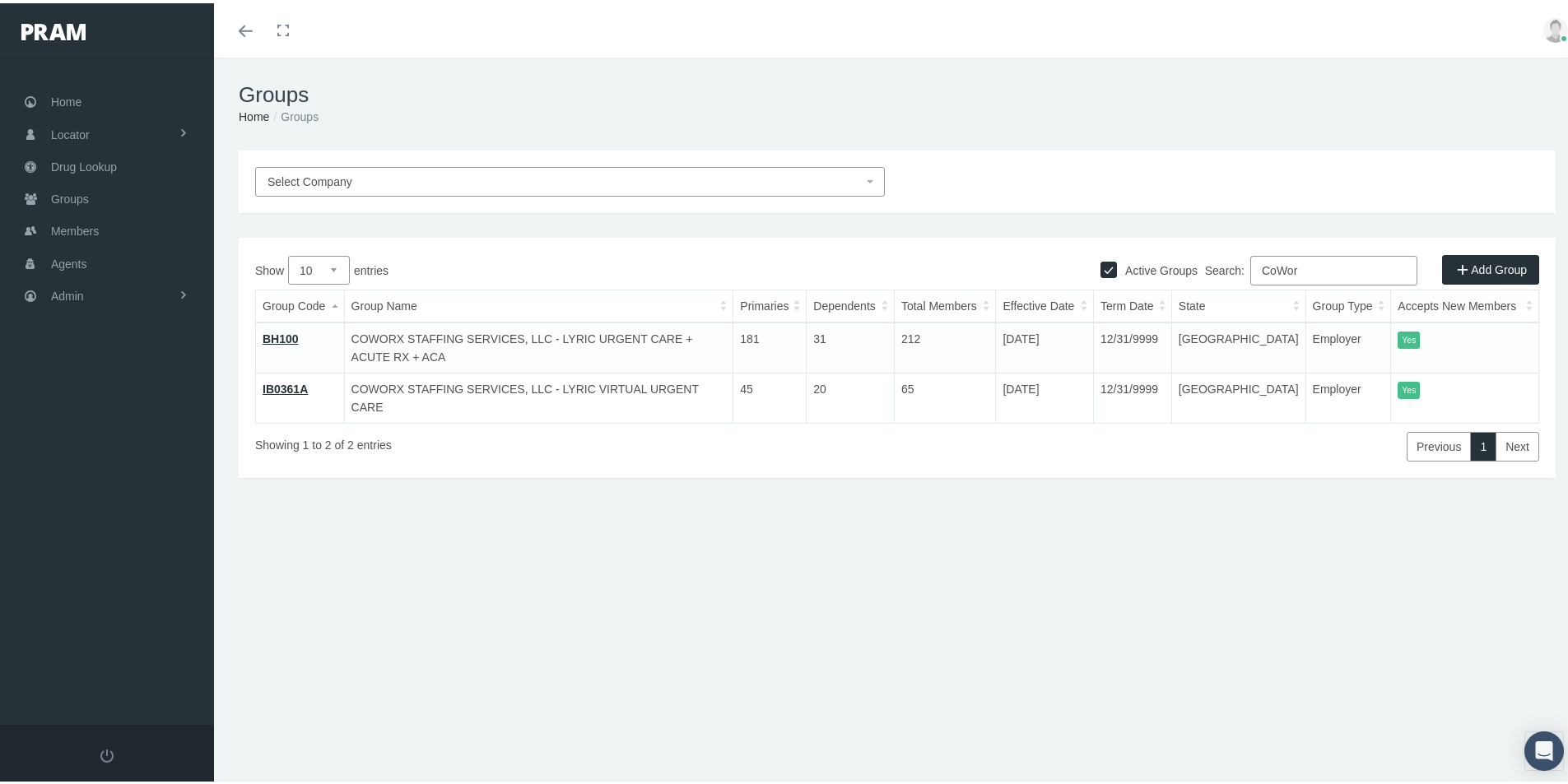
type input "CoWor"
drag, startPoint x: 615, startPoint y: 721, endPoint x: 626, endPoint y: 747, distance: 28.2
click at [615, 720] on div "Groups Home Groups Select Company Active Groups Add Group Show 10 1" at bounding box center [896, 428] width 1366 height 748
click at [627, 704] on div "Groups Home Groups Select Company Active Groups Add Group Show 10 1" at bounding box center [896, 428] width 1366 height 748
click at [766, 701] on div "Groups Home Groups Select Company Active Groups Add Group Show 10 1" at bounding box center [896, 428] width 1366 height 748
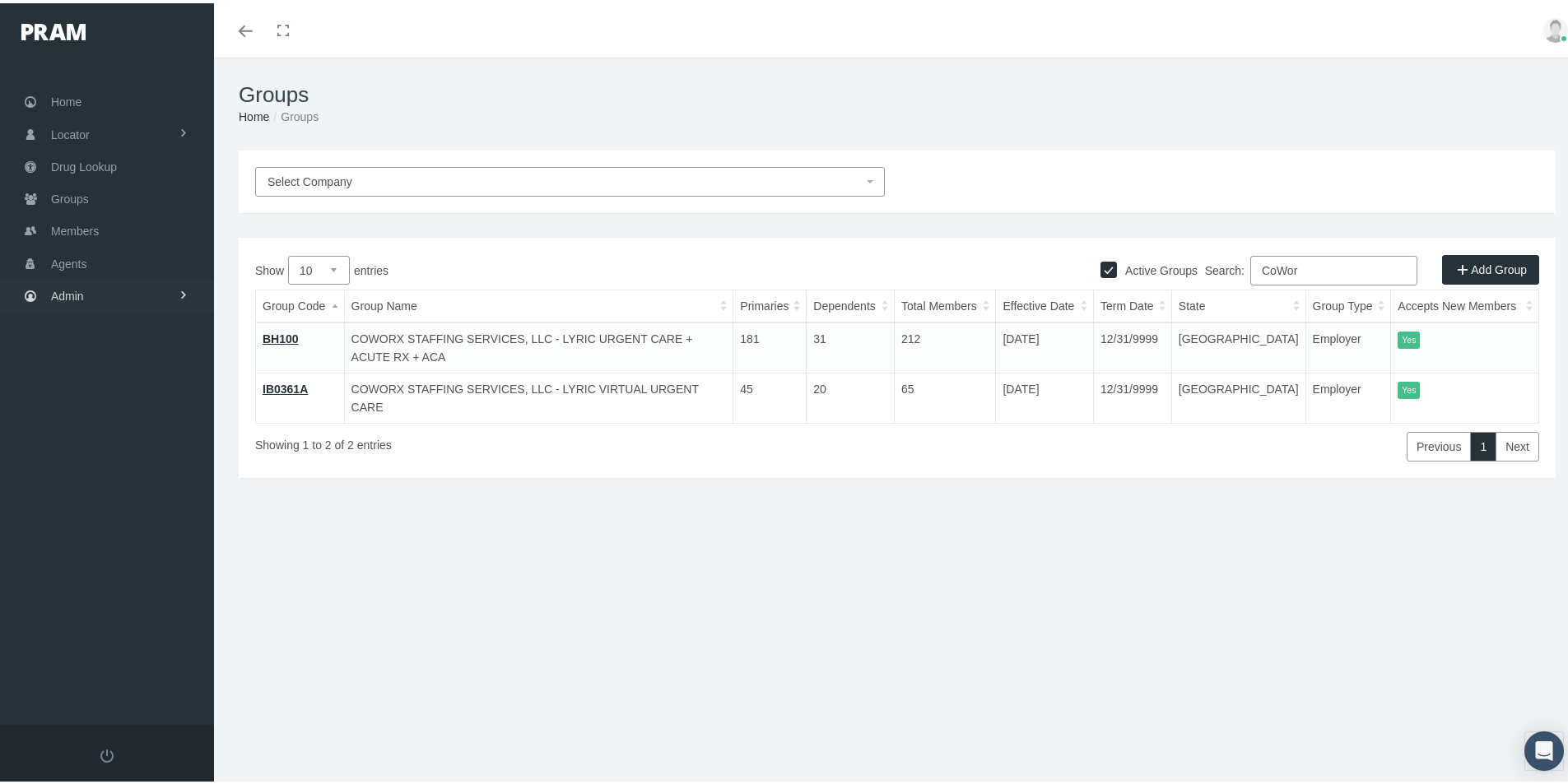
click at [69, 294] on span "Admin" at bounding box center [67, 292] width 33 height 31
click at [84, 571] on span "Eligibility File Uploads" at bounding box center [124, 570] width 112 height 28
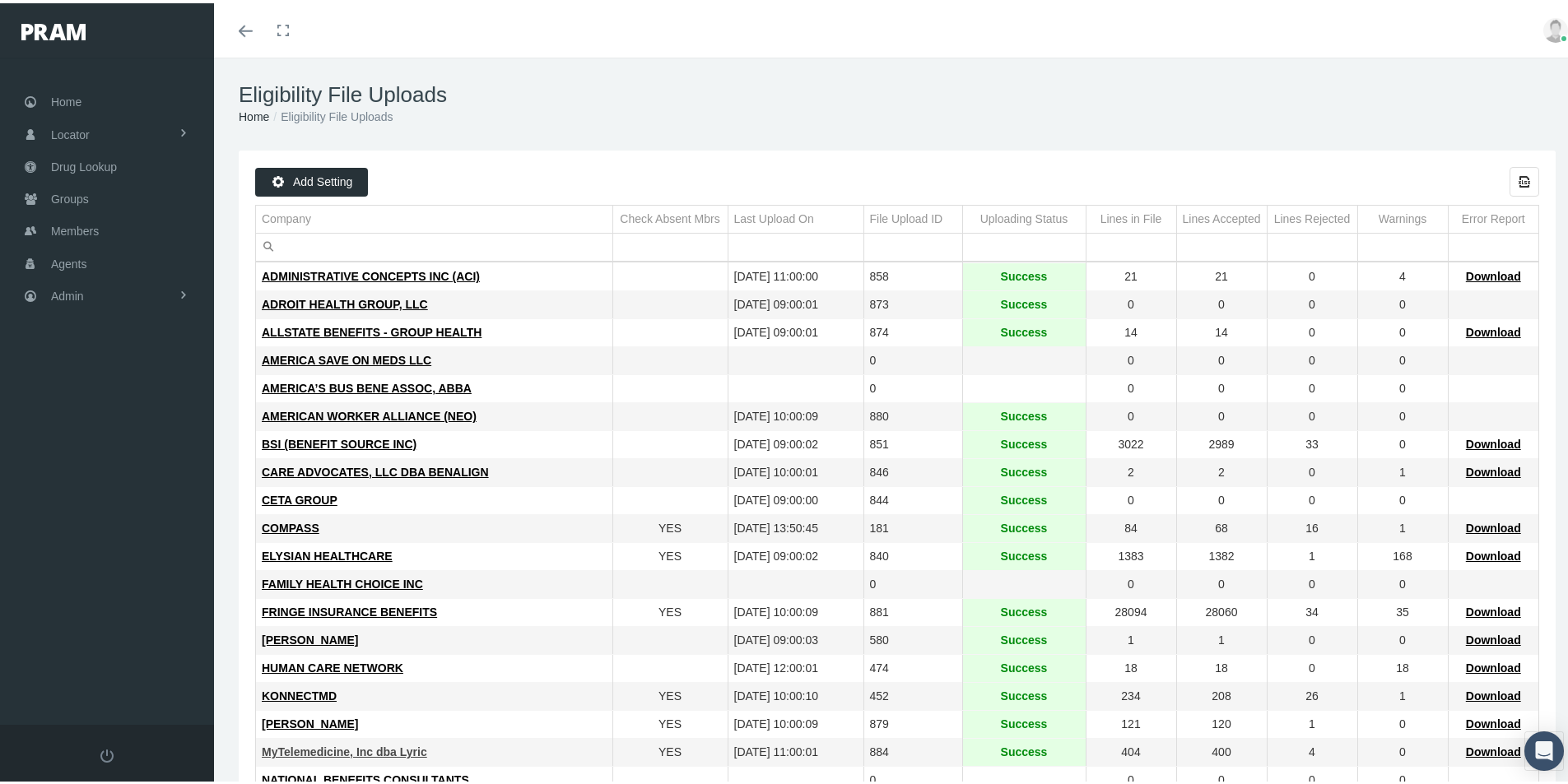
click at [329, 746] on span "MyTelemedicine, Inc dba Lyric" at bounding box center [344, 749] width 166 height 13
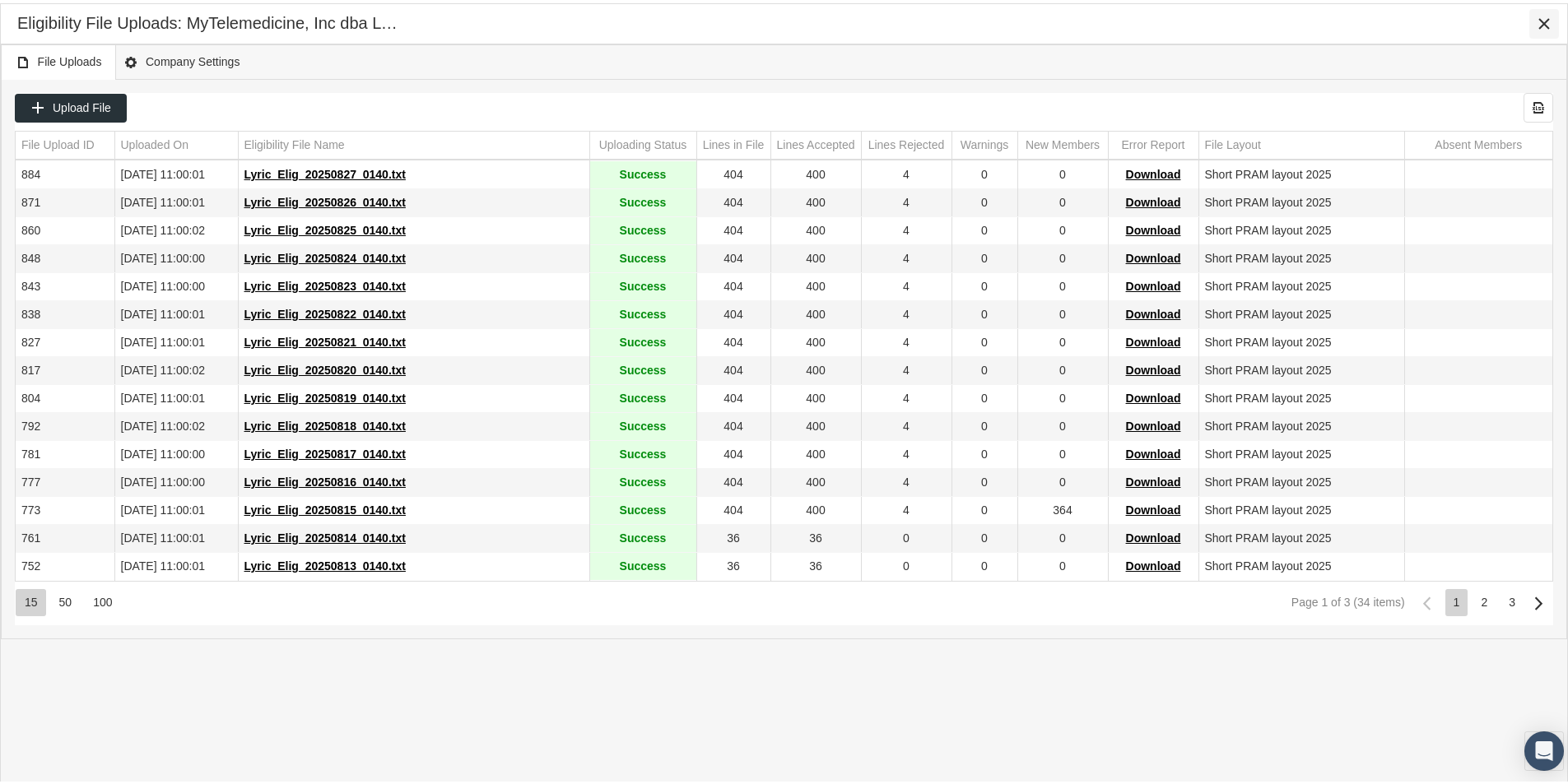
click at [1544, 17] on icon "Close" at bounding box center [1545, 21] width 15 height 15
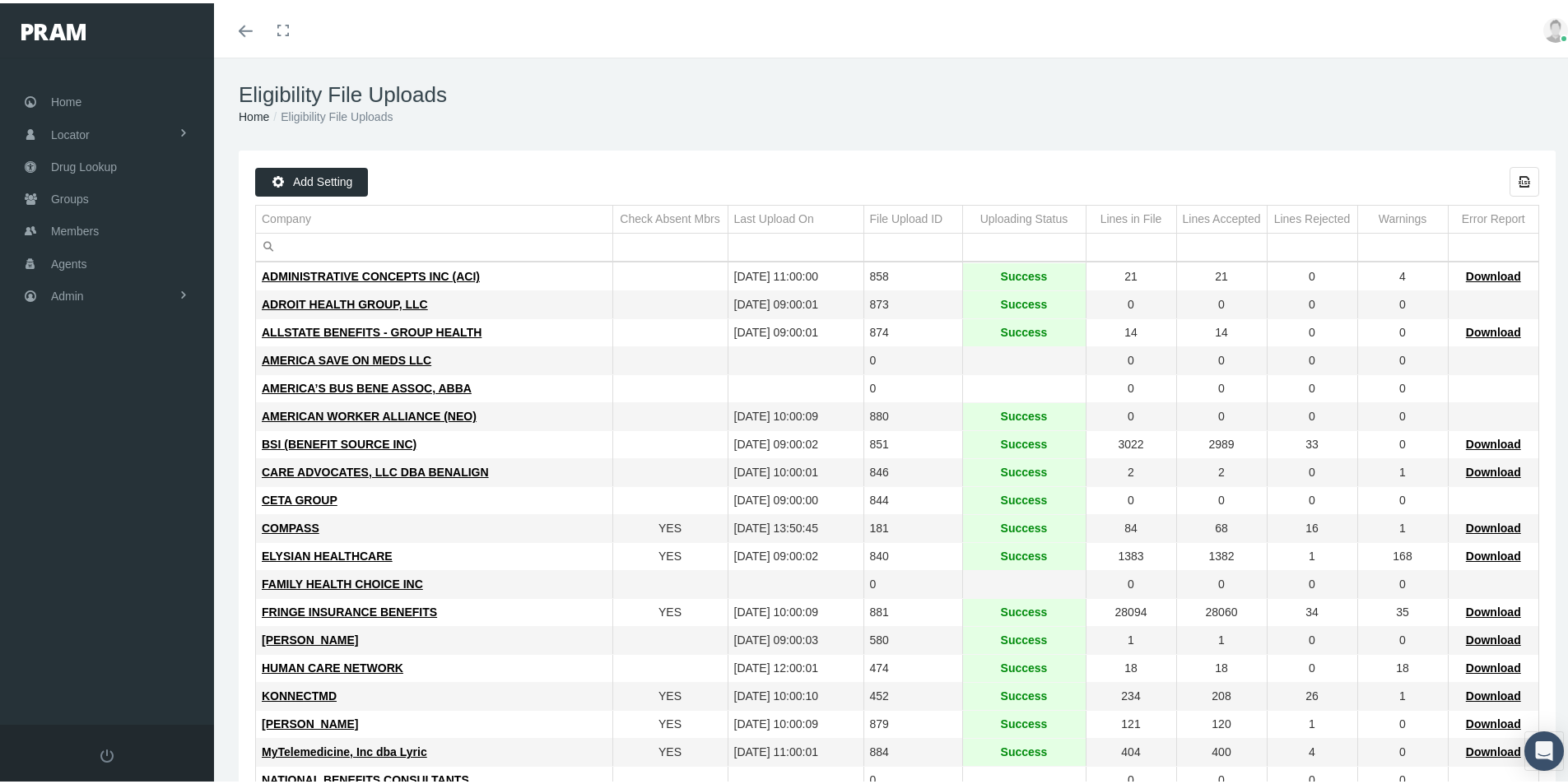
scroll to position [82, 0]
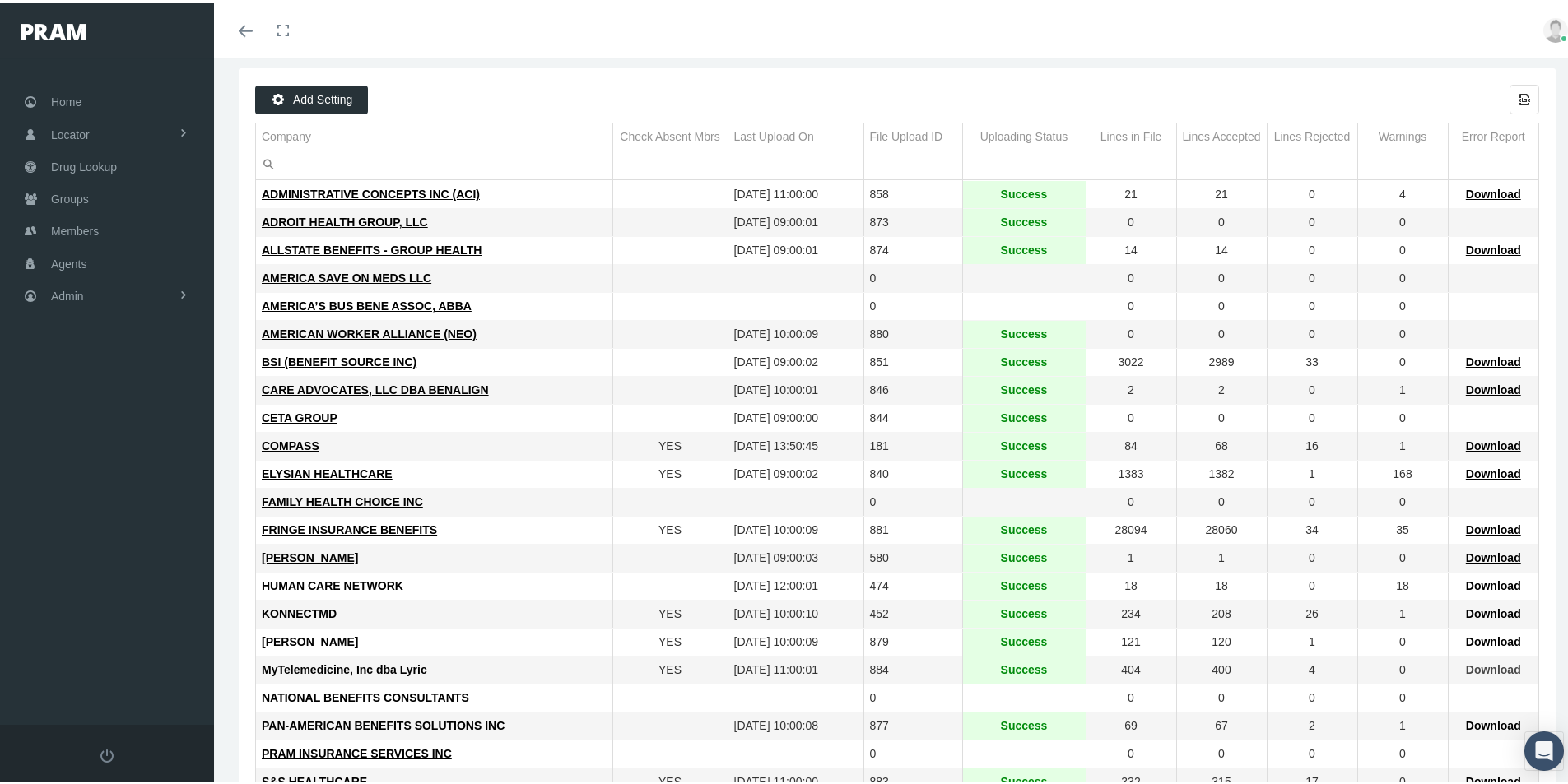
click at [1488, 669] on span "Download" at bounding box center [1493, 667] width 55 height 13
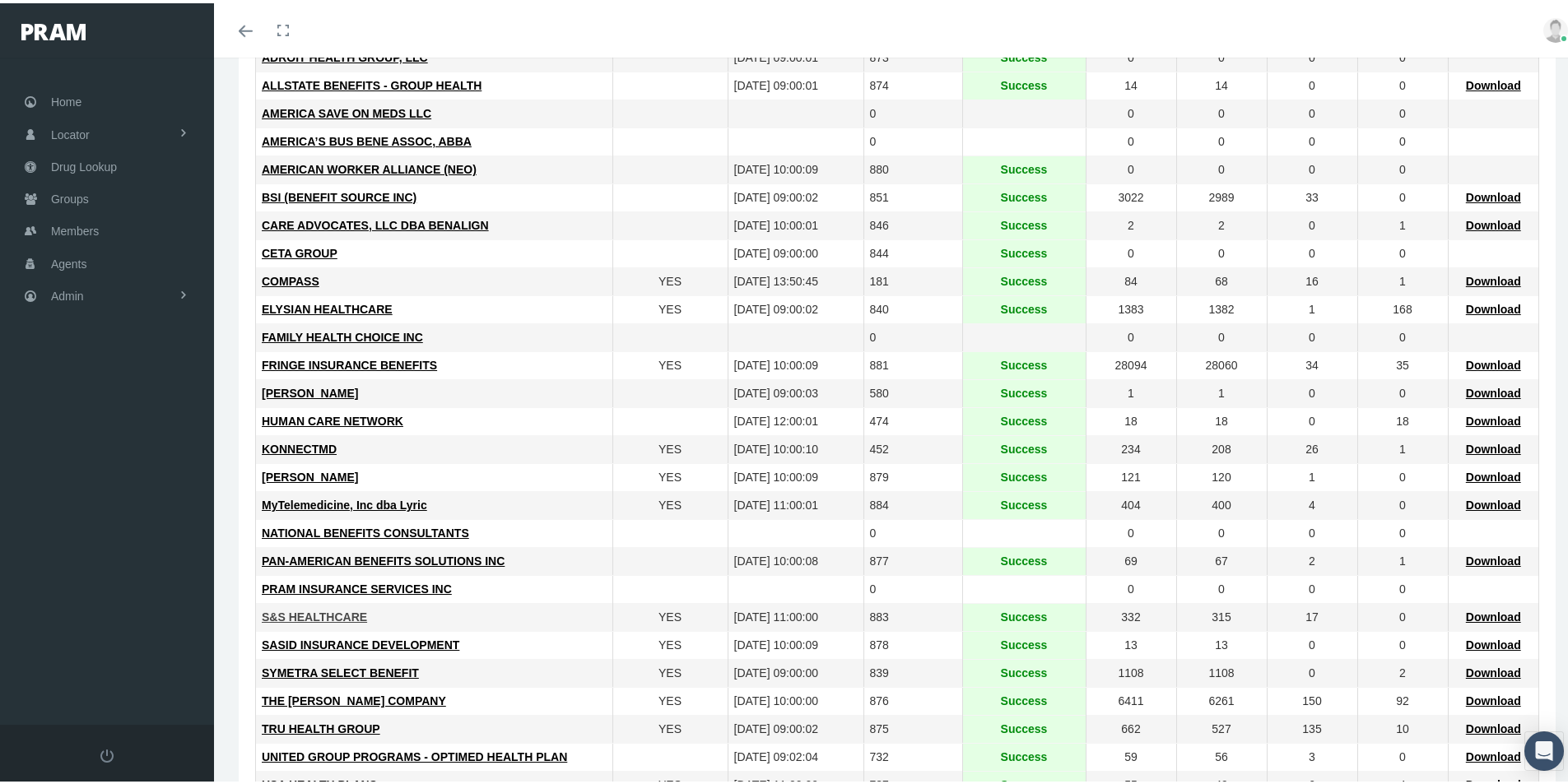
click at [312, 618] on span "S&S HEALTHCARE" at bounding box center [314, 614] width 106 height 13
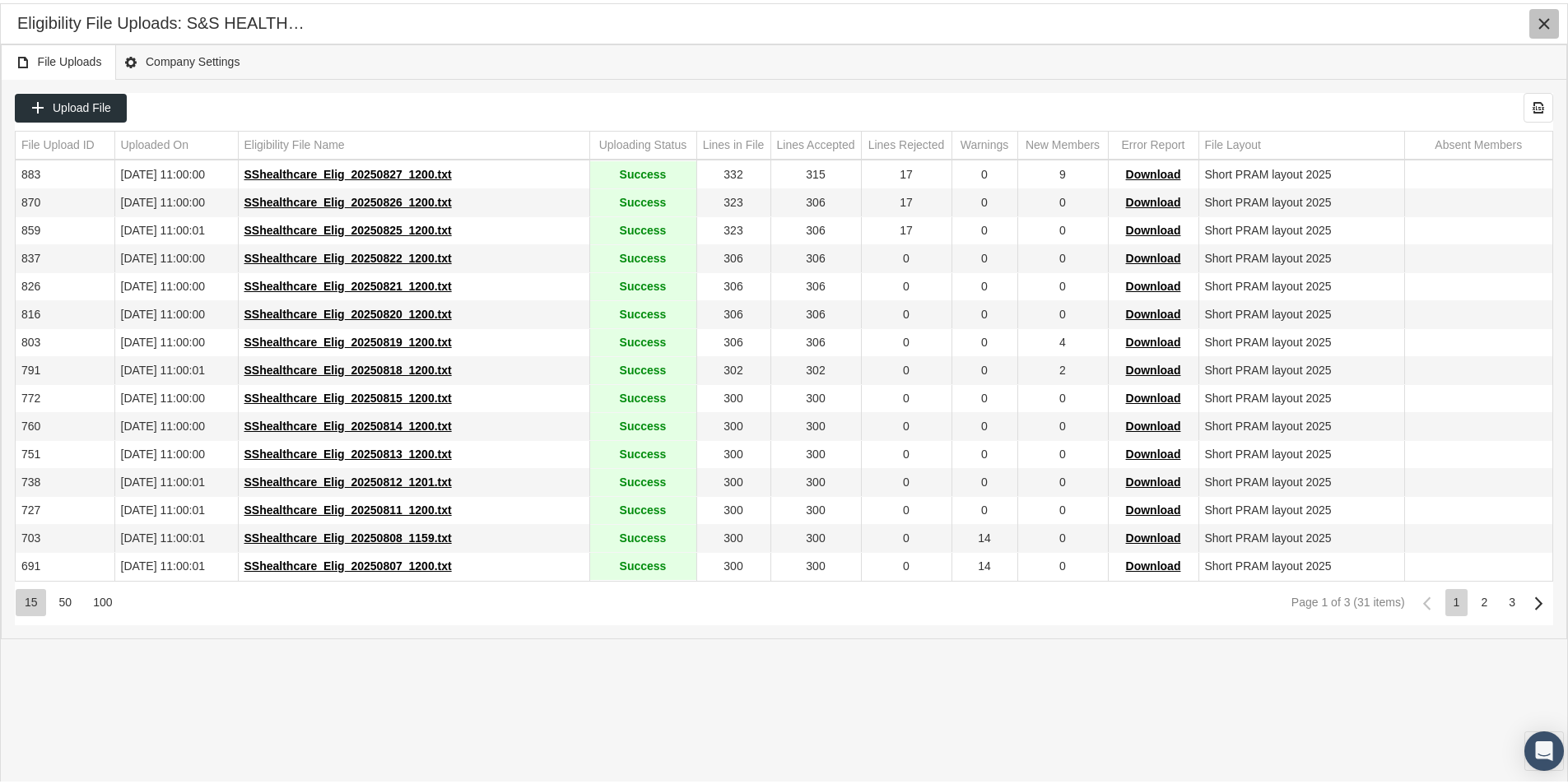
click at [1549, 23] on icon "Close" at bounding box center [1545, 21] width 15 height 15
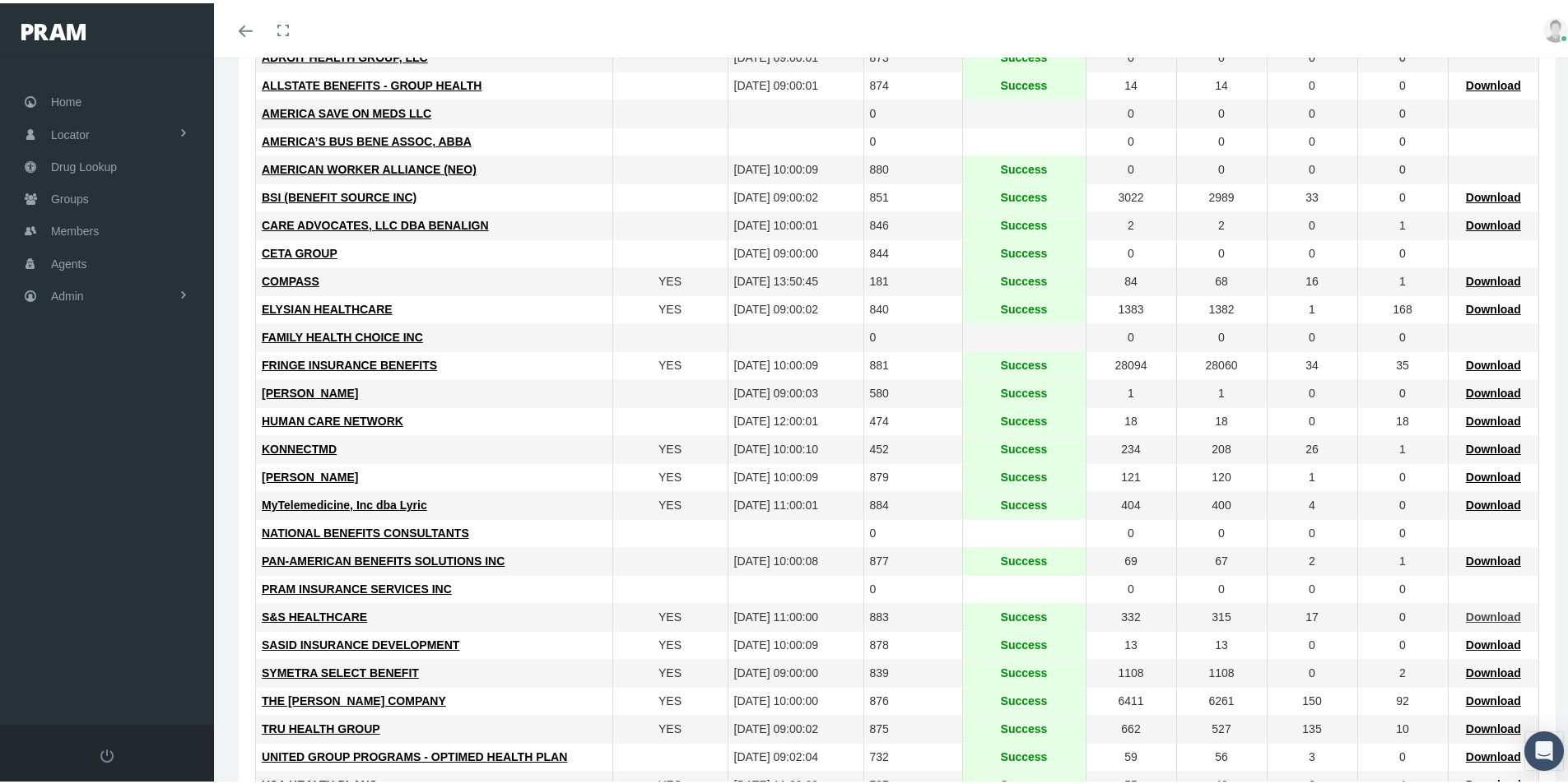
click at [1469, 613] on span "Download" at bounding box center [1493, 614] width 55 height 13
click at [1476, 556] on span "Download" at bounding box center [1493, 558] width 55 height 13
drag, startPoint x: 70, startPoint y: 226, endPoint x: 128, endPoint y: 260, distance: 67.2
click at [70, 226] on span "Members" at bounding box center [75, 228] width 48 height 31
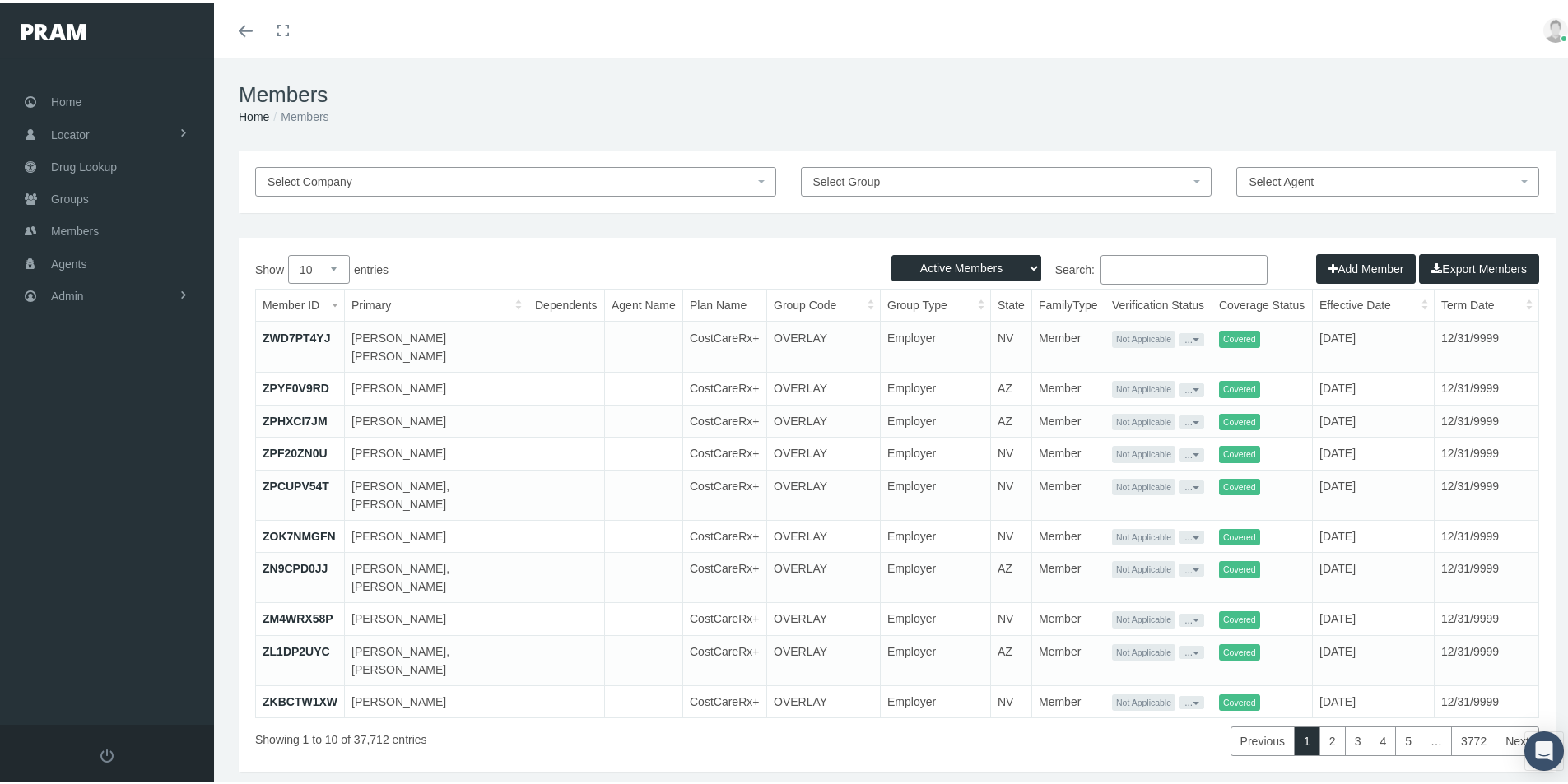
click at [1110, 269] on input "Search:" at bounding box center [1184, 266] width 167 height 29
paste input "SE00338184"
type input "SE00338184"
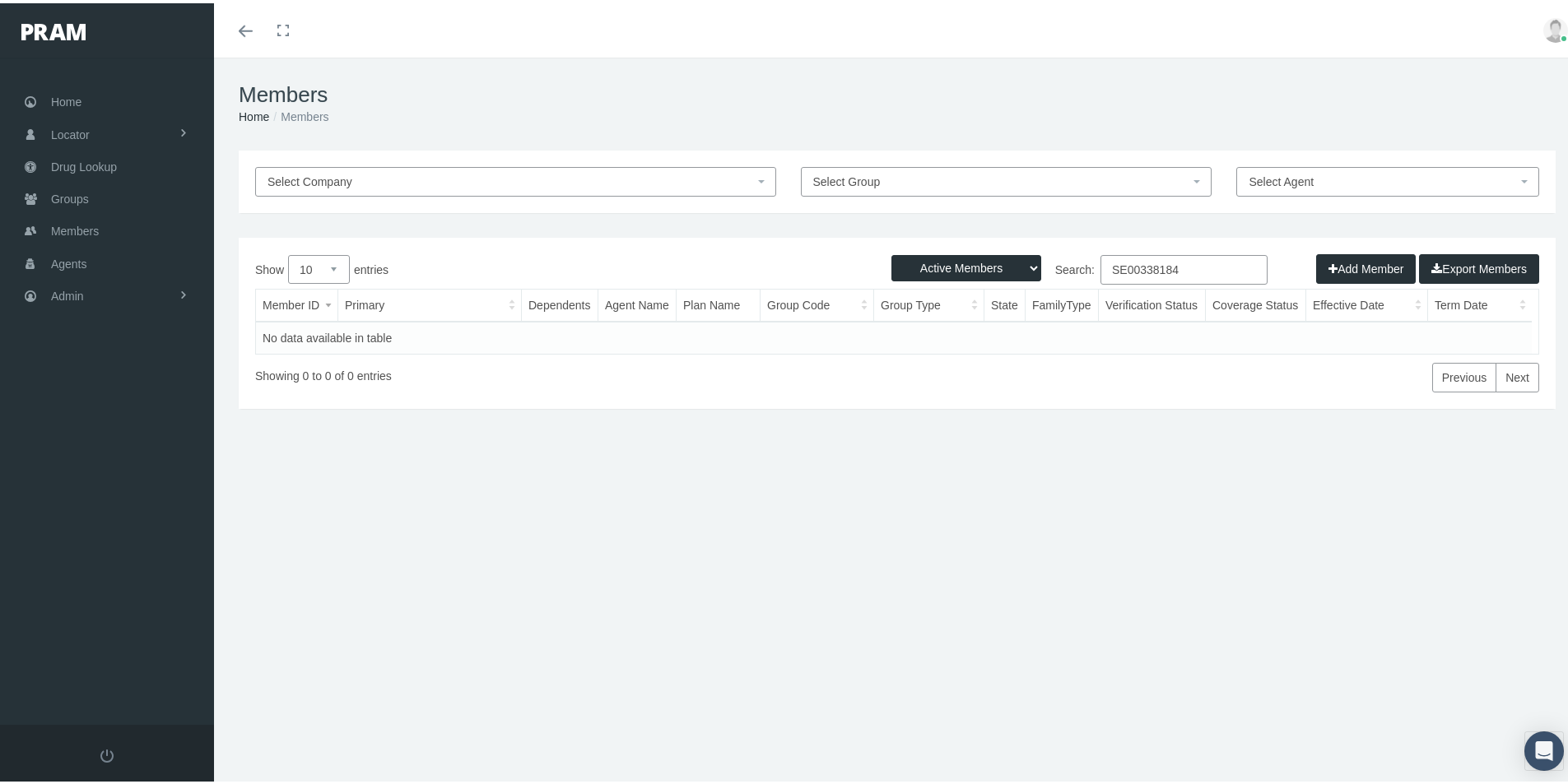
drag, startPoint x: 1174, startPoint y: 270, endPoint x: 1024, endPoint y: 296, distance: 152.2
click at [1025, 294] on div "Show 10 25 50 100 entries Search: SE00338184 Member ID Primary Dependents Agent…" at bounding box center [897, 321] width 1284 height 137
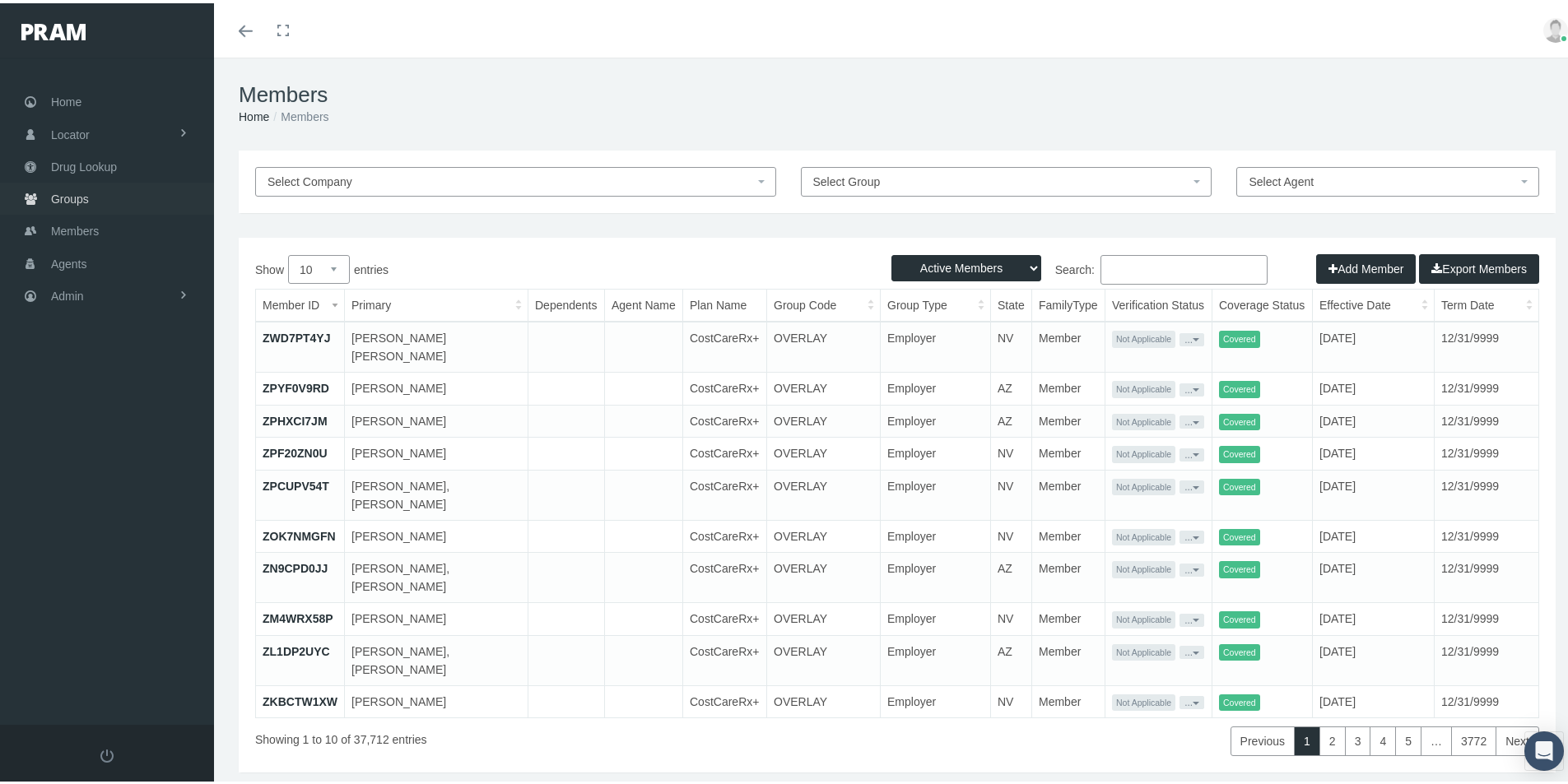
click at [64, 190] on span "Groups" at bounding box center [70, 195] width 38 height 31
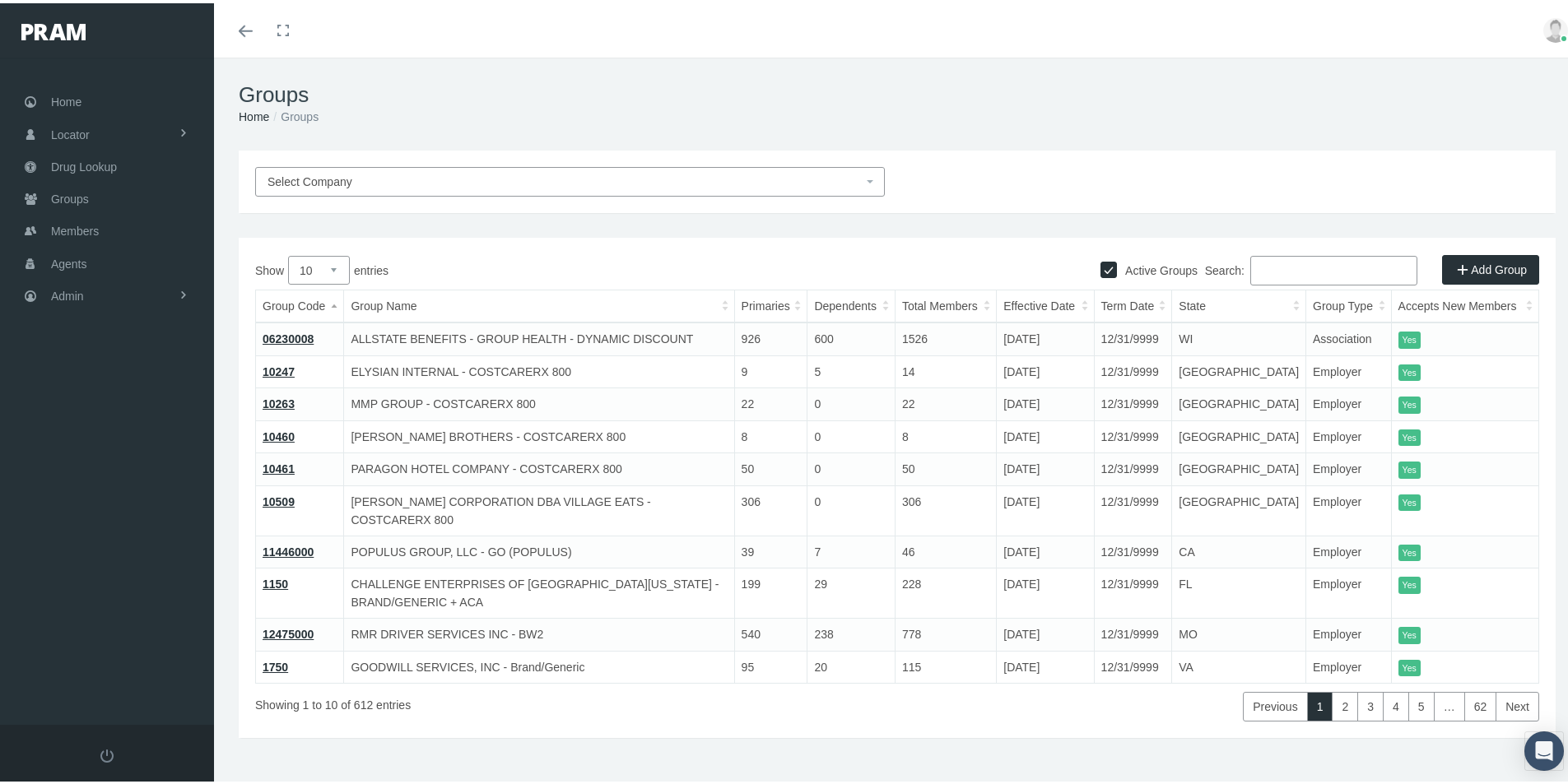
click at [1292, 260] on input "Search:" at bounding box center [1333, 267] width 167 height 29
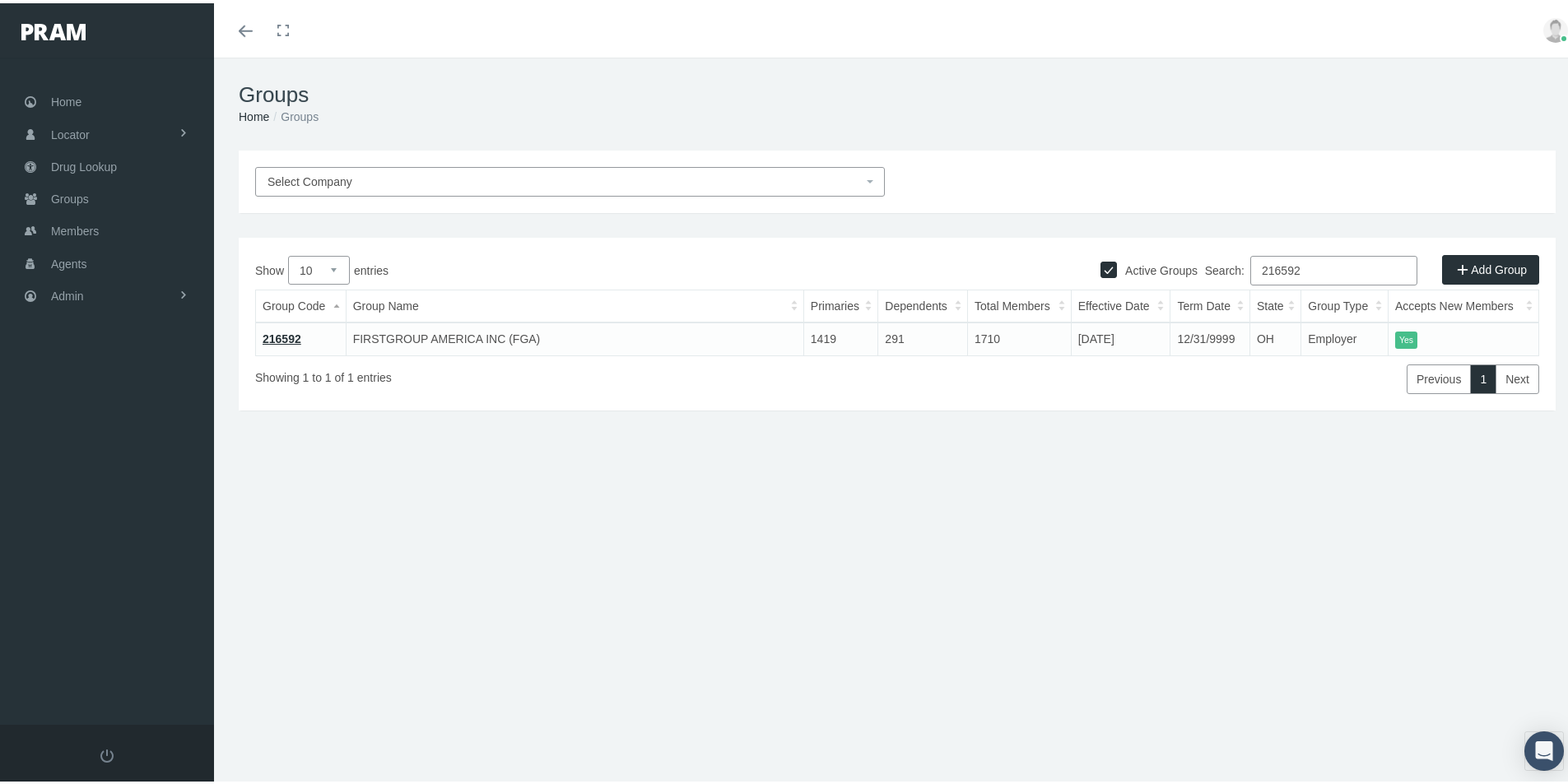
type input "216592"
click at [745, 400] on div "Active Groups Add Group Show 10 25 50 100 entries Search: 216592 Group Code Gro…" at bounding box center [897, 321] width 1317 height 173
drag, startPoint x: 725, startPoint y: 687, endPoint x: 701, endPoint y: 678, distance: 25.6
click at [725, 687] on div "Groups Home Groups Select Company Active Groups Add Group Show 10 1" at bounding box center [896, 428] width 1366 height 748
drag, startPoint x: 657, startPoint y: 757, endPoint x: 640, endPoint y: 783, distance: 31.1
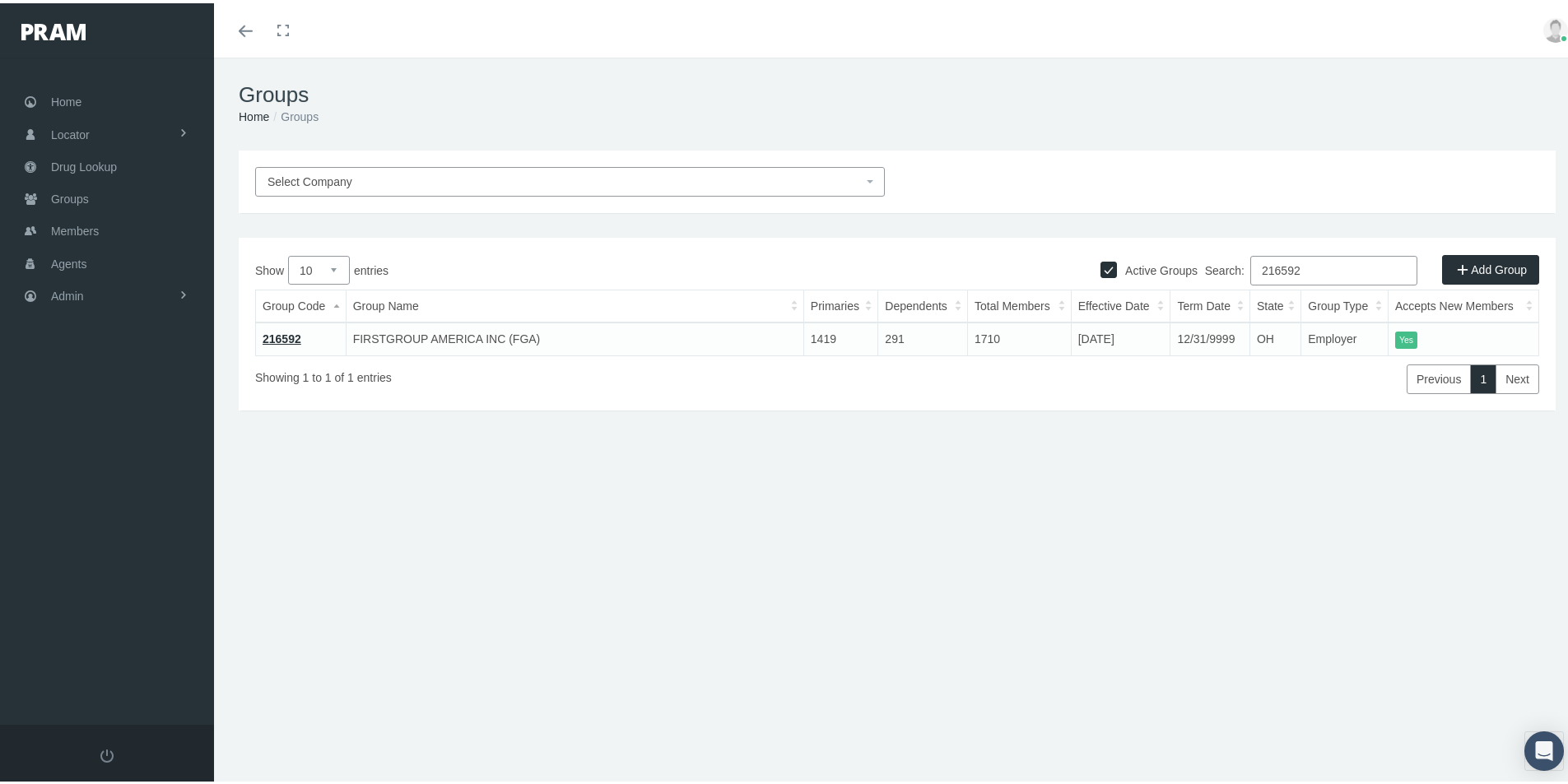
click at [645, 777] on div "Groups Home Groups Select Company Active Groups Add Group Show 10 1" at bounding box center [896, 428] width 1366 height 748
click at [340, 524] on div "Select Company Active Groups Add Group Show 10 25 50 100 entries Search: 216592…" at bounding box center [896, 353] width 1366 height 411
click at [317, 488] on div "Select Company Active Groups Add Group Show 10 25 50 100 entries Search: 216592…" at bounding box center [896, 353] width 1366 height 411
